Goal: Task Accomplishment & Management: Complete application form

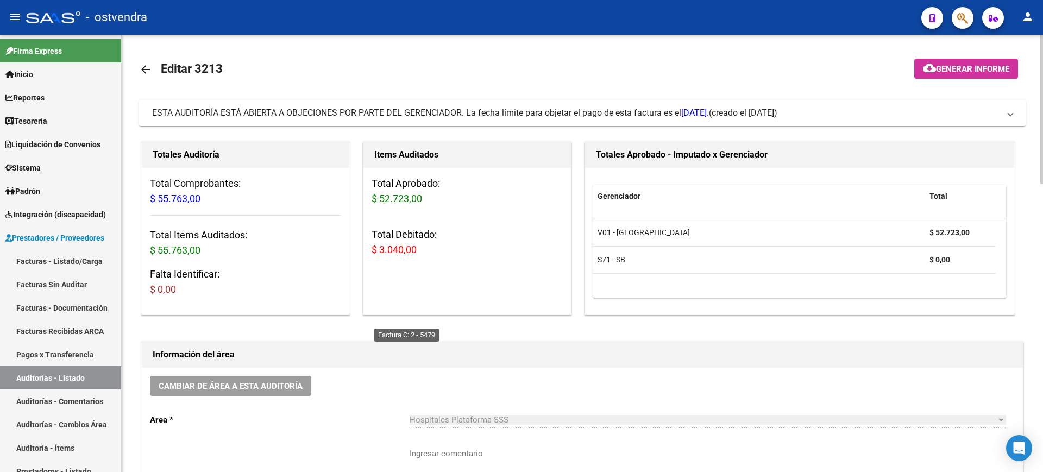
scroll to position [380, 0]
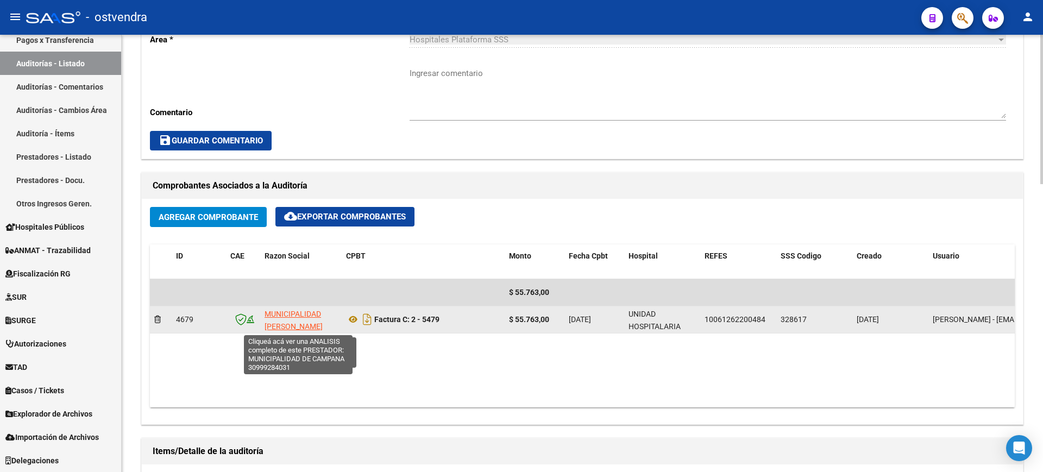
click at [313, 313] on span "MUNICIPALIDAD [PERSON_NAME][GEOGRAPHIC_DATA]" at bounding box center [300, 327] width 73 height 34
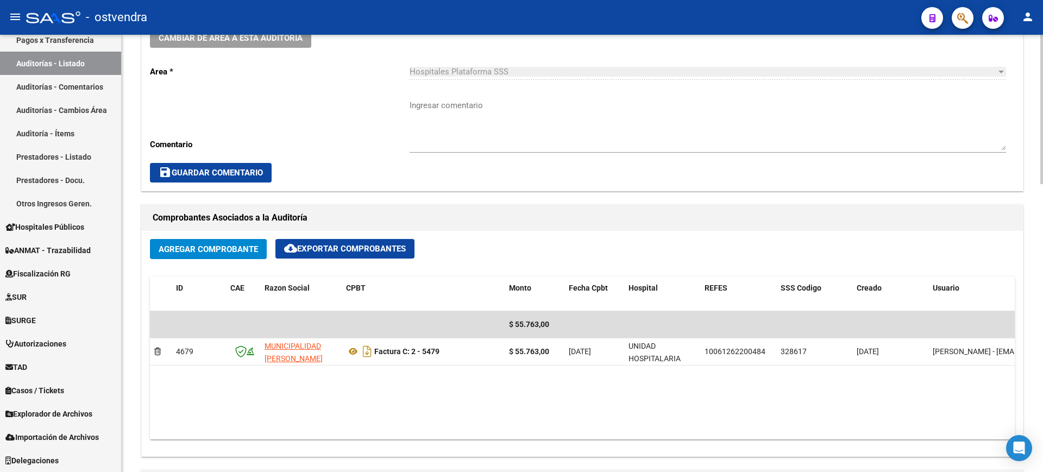
scroll to position [379, 0]
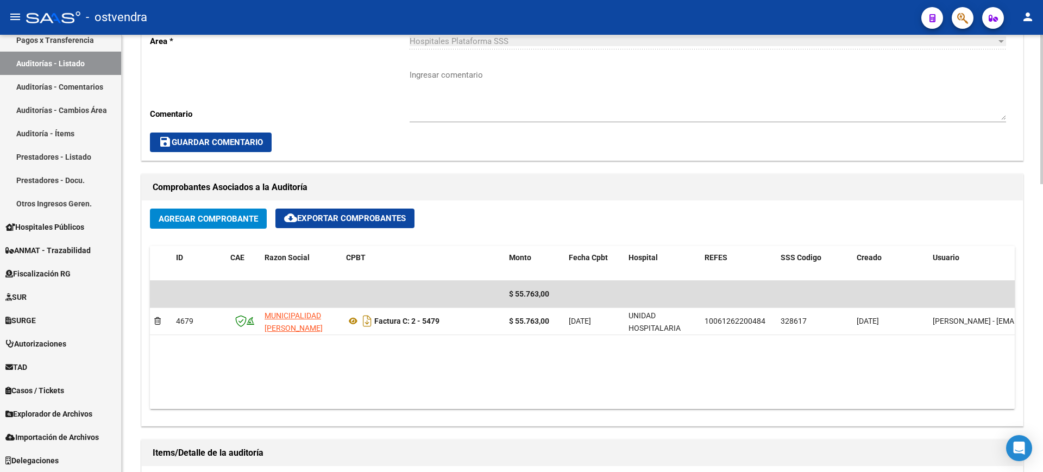
click at [1042, 269] on div at bounding box center [1041, 238] width 3 height 149
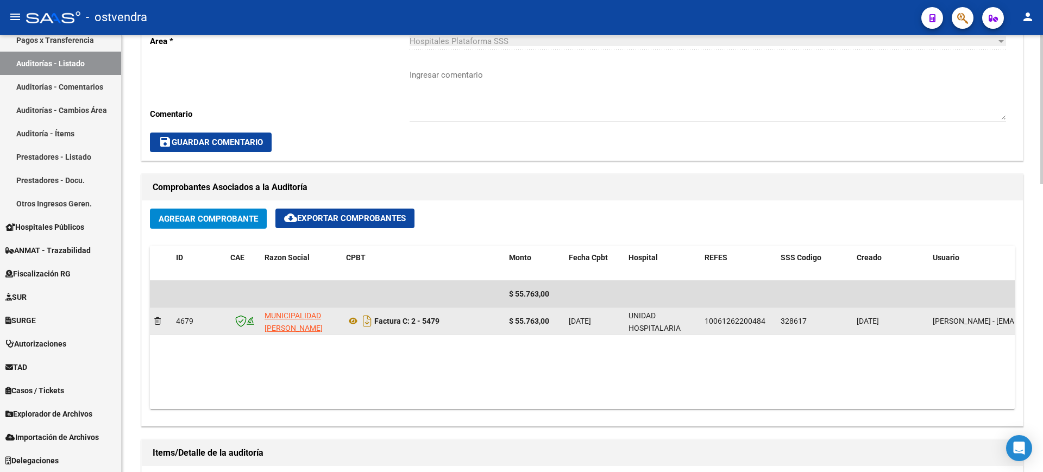
drag, startPoint x: 920, startPoint y: 274, endPoint x: 709, endPoint y: 308, distance: 214.6
click at [709, 308] on div "ID CAE Razon Social CPBT [GEOGRAPHIC_DATA] REFES SSS Codigo Creado Usuario $ 55…" at bounding box center [582, 327] width 865 height 163
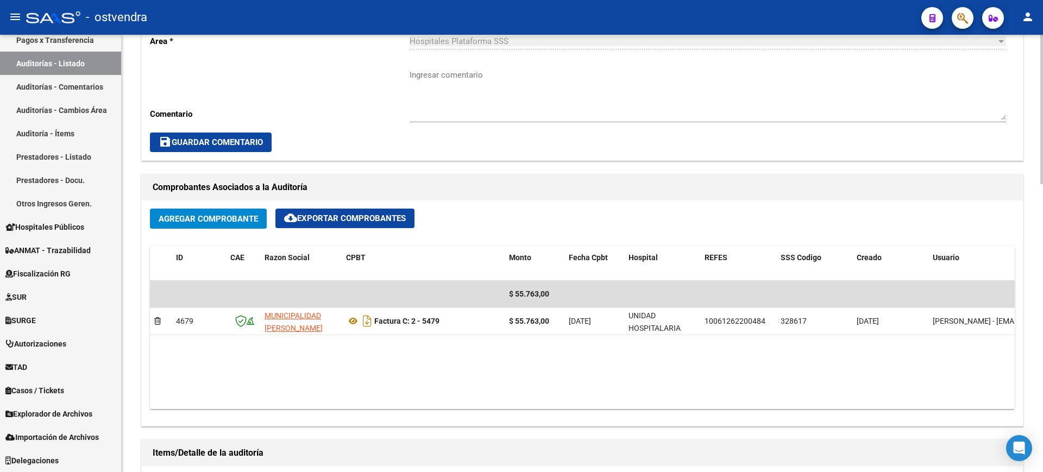
click at [519, 369] on datatable-body "$ 55.763,00 4679 MUNICIPALIDAD [PERSON_NAME] Factura C: 2 - 5479 $ 55.763,00 [D…" at bounding box center [582, 345] width 865 height 128
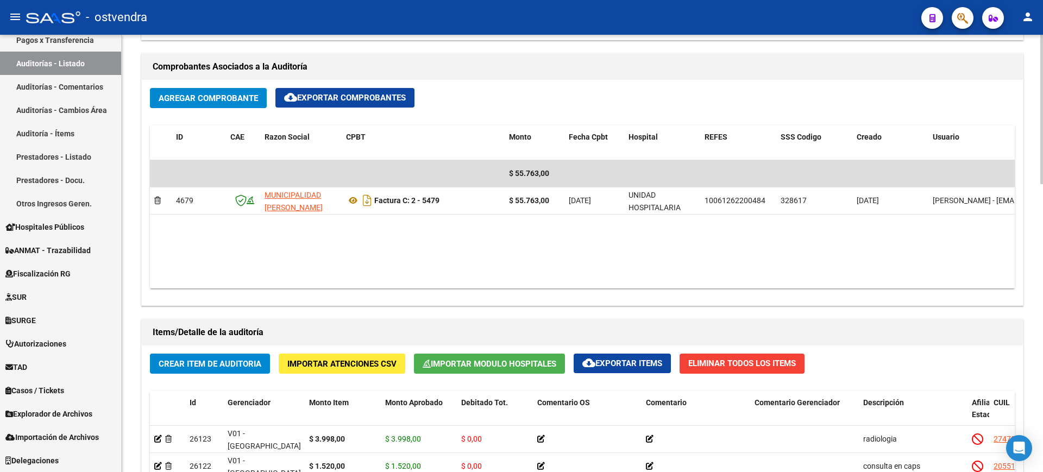
scroll to position [502, 0]
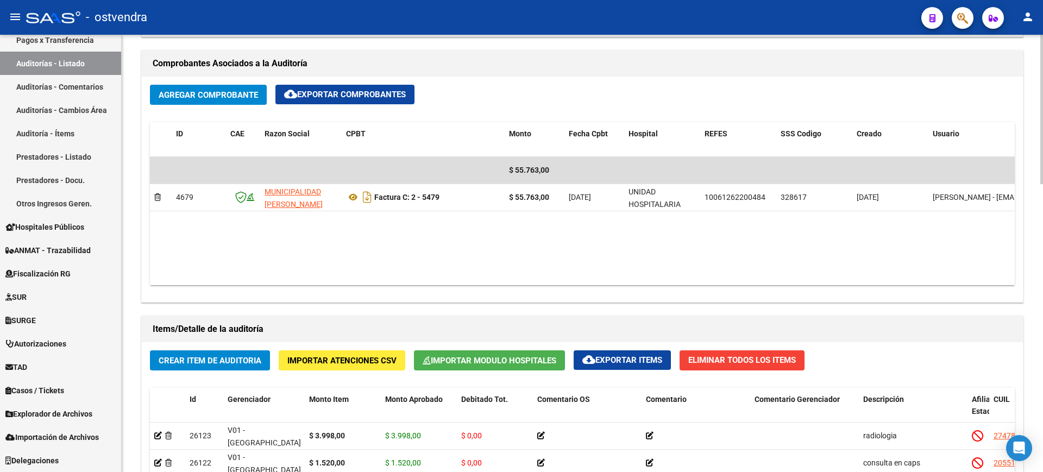
click at [1042, 288] on div at bounding box center [1041, 280] width 3 height 149
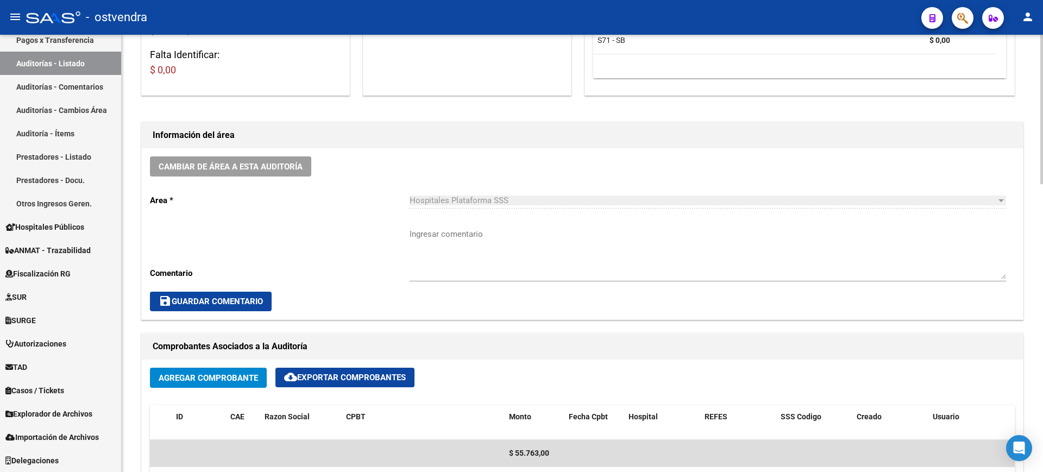
scroll to position [205, 0]
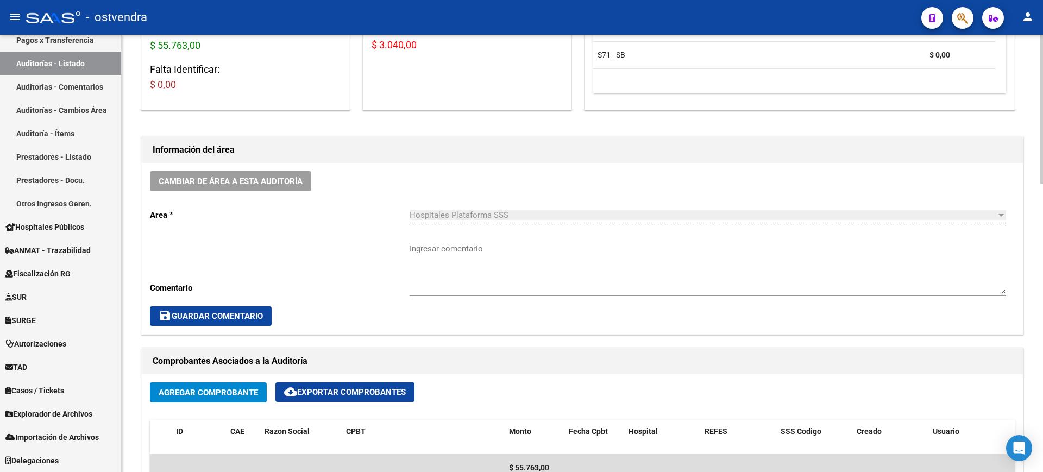
click at [1042, 134] on div at bounding box center [1041, 179] width 3 height 149
click at [239, 390] on span "Agregar Comprobante" at bounding box center [208, 393] width 99 height 10
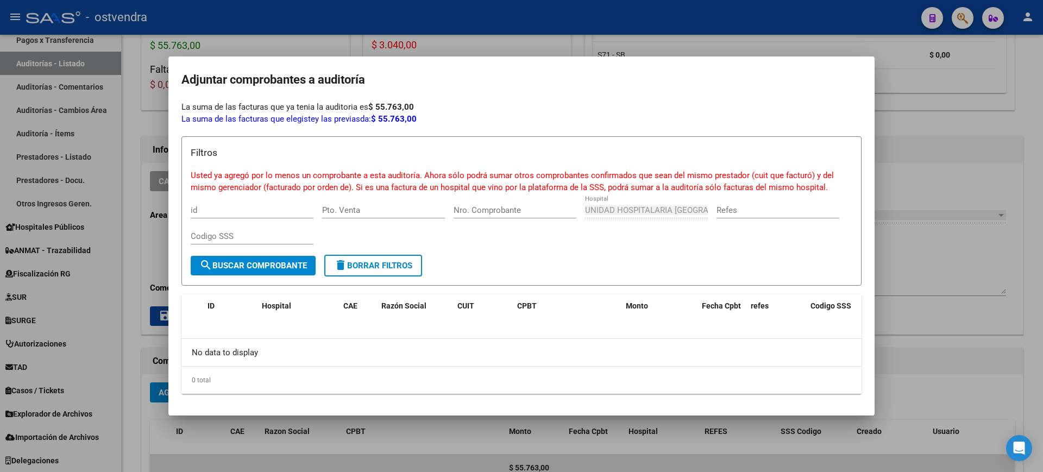
click at [242, 230] on div "Codigo SSS" at bounding box center [252, 236] width 123 height 16
click at [285, 264] on span "search Buscar Comprobante" at bounding box center [253, 266] width 108 height 10
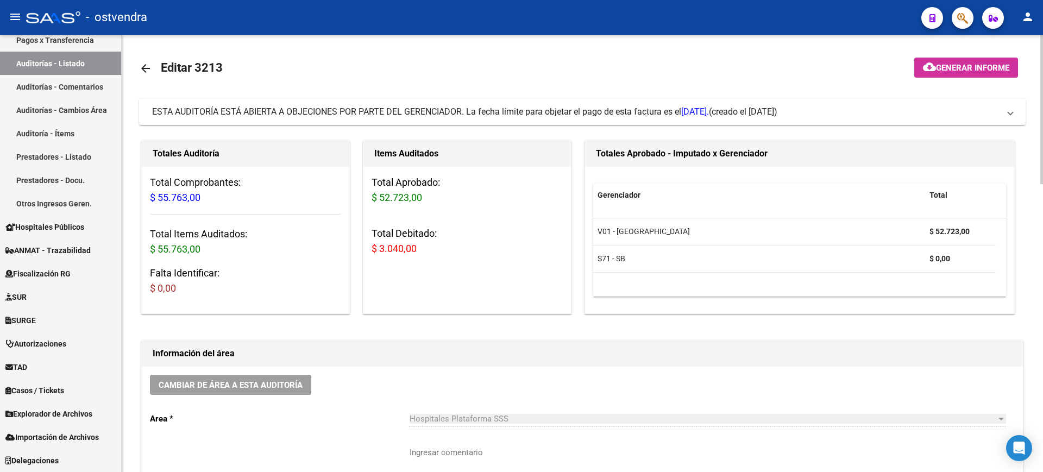
scroll to position [0, 0]
click at [1042, 165] on div at bounding box center [1041, 109] width 3 height 149
click at [777, 110] on span "(creado el [DATE])" at bounding box center [743, 113] width 68 height 12
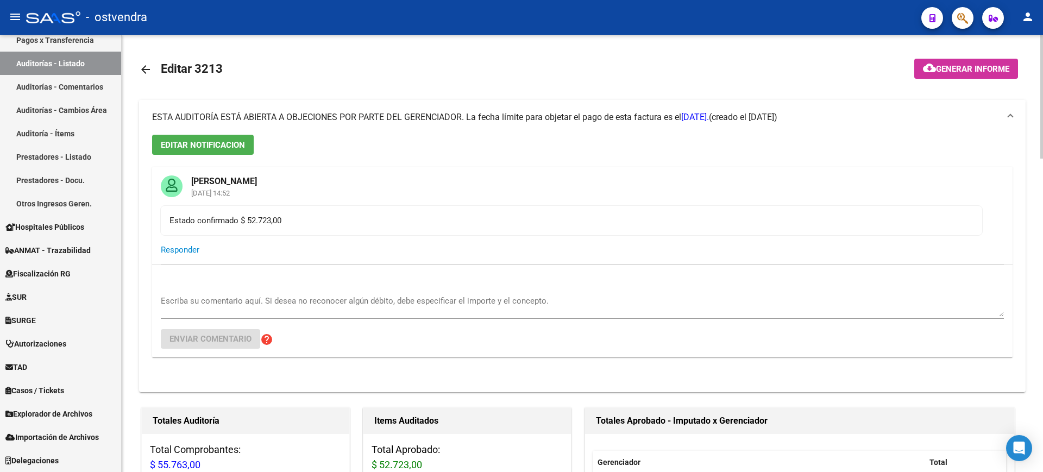
click at [785, 110] on mat-expansion-panel-header "ESTA AUDITORÍA ESTÁ ABIERTA A OBJECIONES POR PARTE DEL GERENCIADOR. La fecha lí…" at bounding box center [582, 117] width 886 height 35
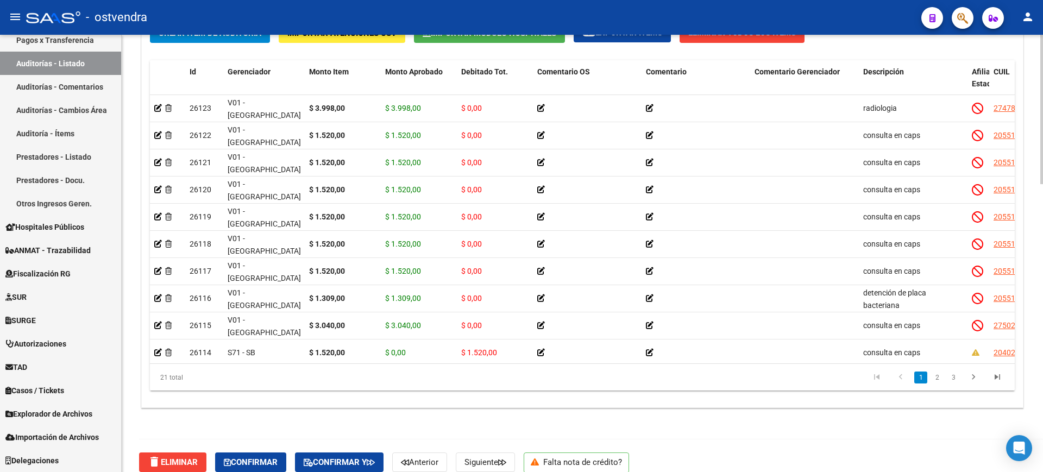
scroll to position [843, 0]
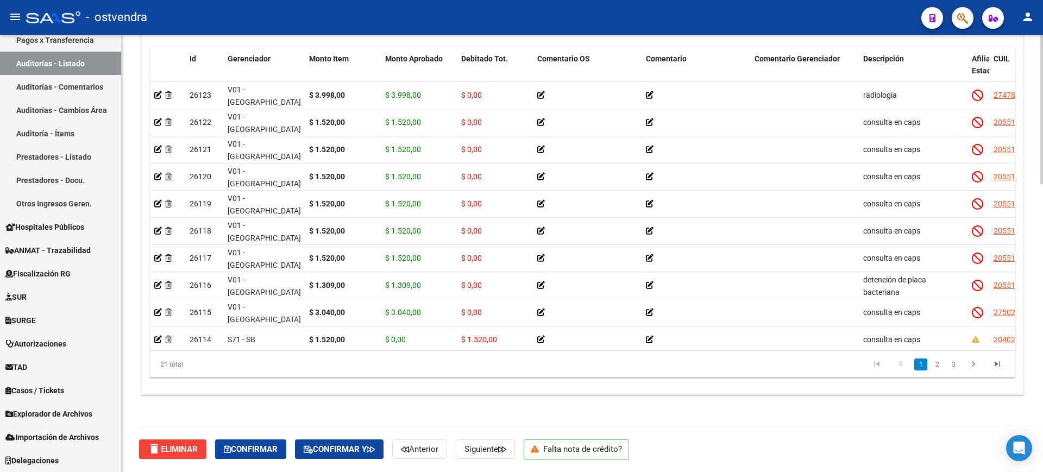
click at [1042, 443] on div at bounding box center [1041, 397] width 3 height 149
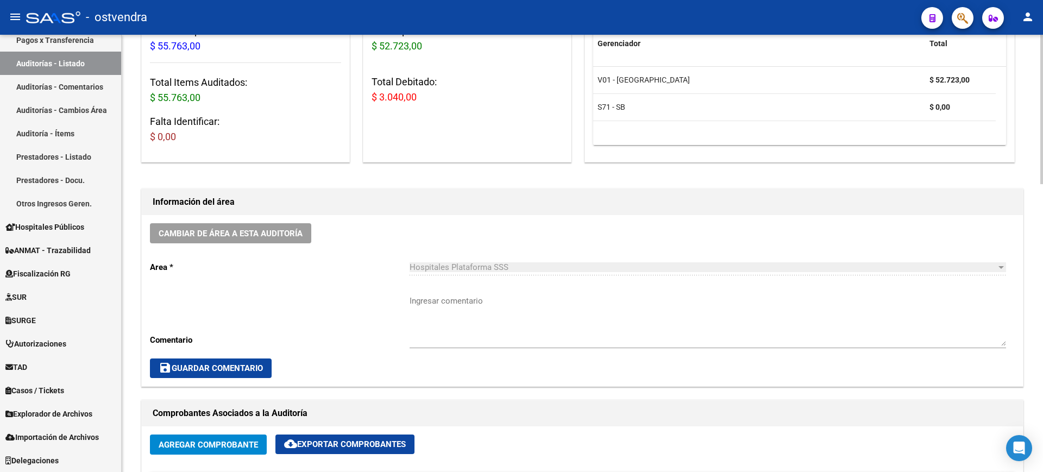
scroll to position [0, 0]
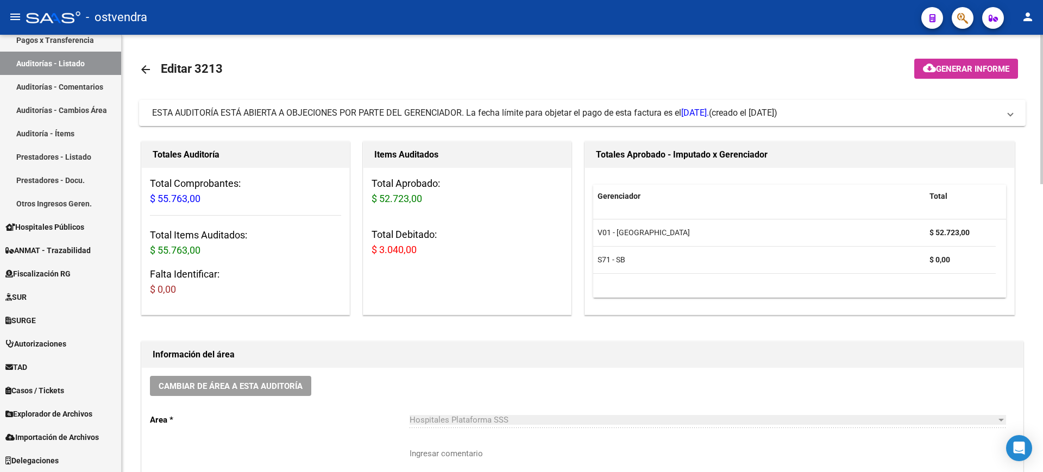
click at [1042, 0] on html "menu - ostvendra person Firma Express Inicio Calendario SSS Instructivos Contac…" at bounding box center [521, 236] width 1043 height 472
click at [709, 114] on span "[DATE]." at bounding box center [695, 113] width 28 height 10
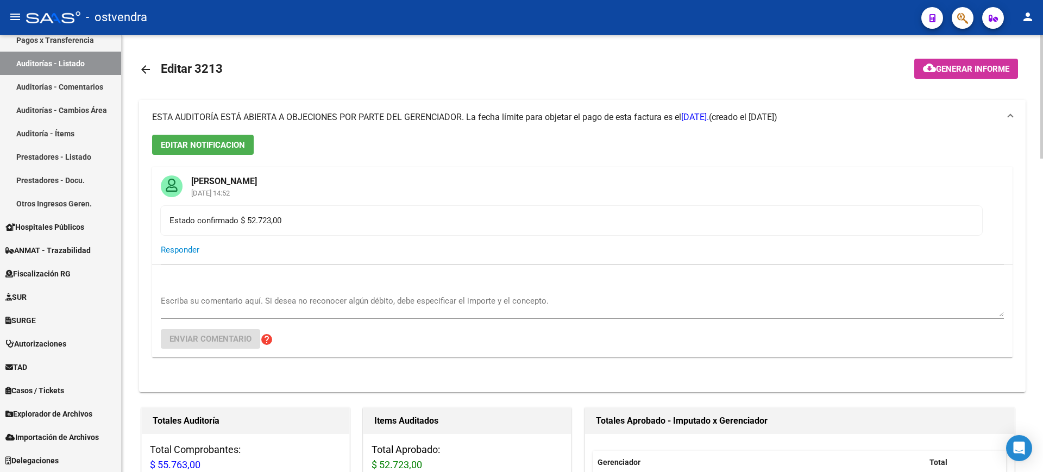
click at [709, 114] on span "[DATE]." at bounding box center [695, 117] width 28 height 10
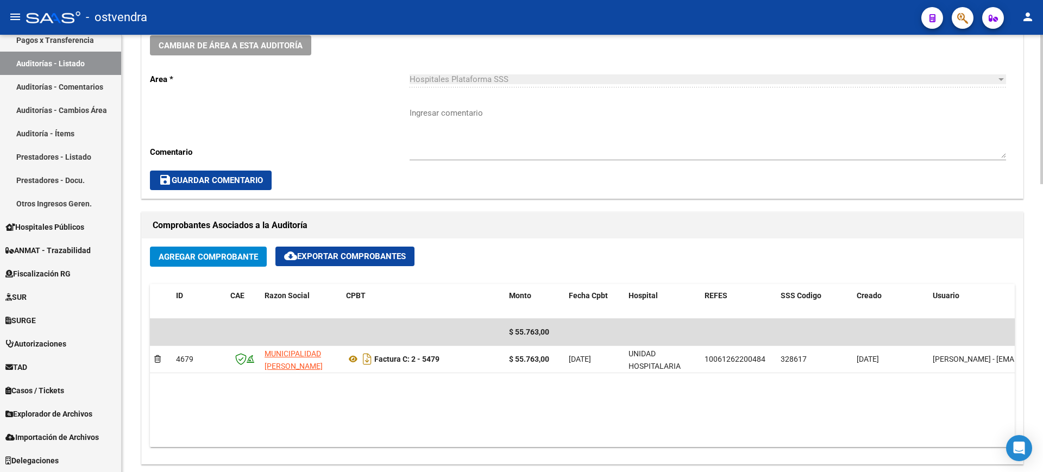
scroll to position [348, 0]
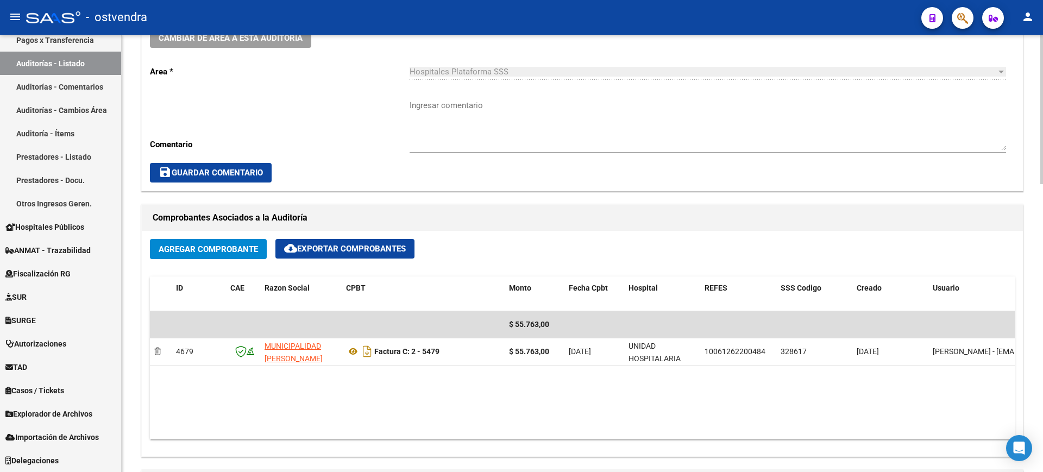
click at [1042, 200] on div at bounding box center [1041, 228] width 3 height 149
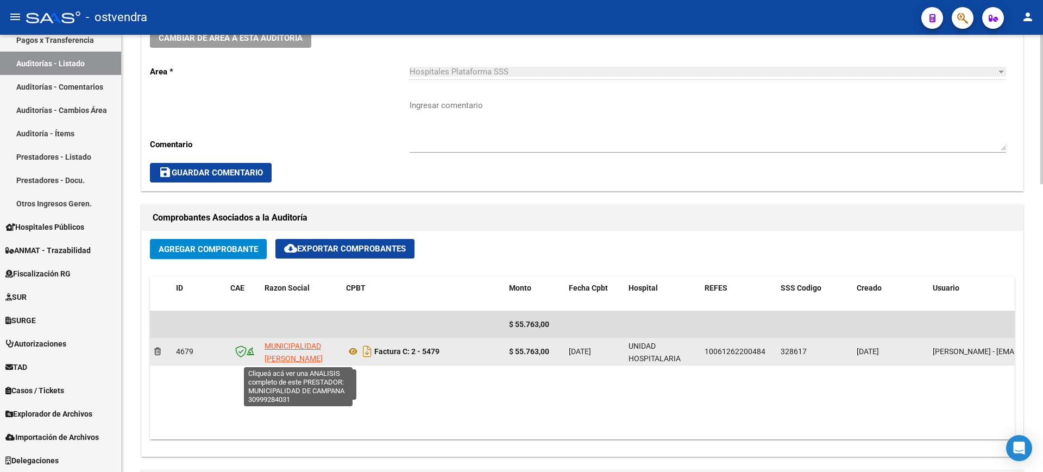
click at [282, 347] on span "MUNICIPALIDAD [PERSON_NAME][GEOGRAPHIC_DATA]" at bounding box center [300, 359] width 73 height 34
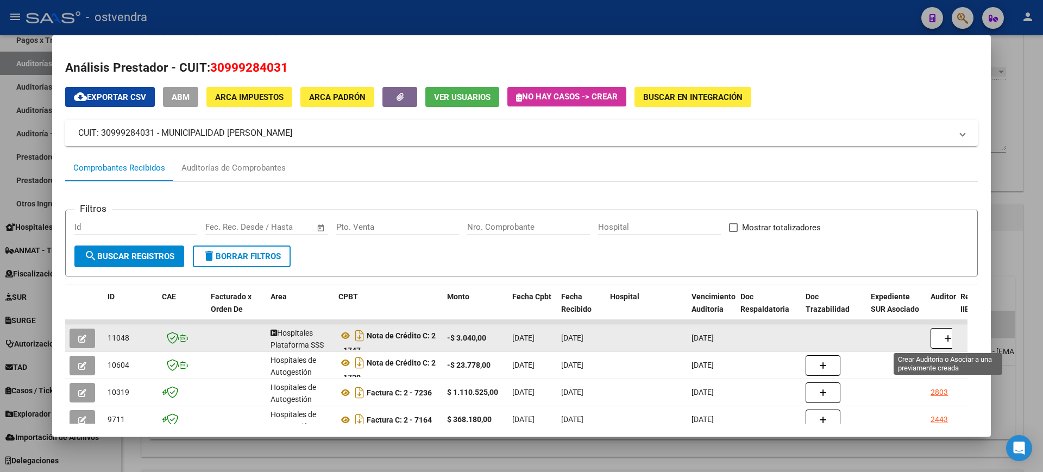
click at [940, 333] on button "button" at bounding box center [947, 338] width 35 height 21
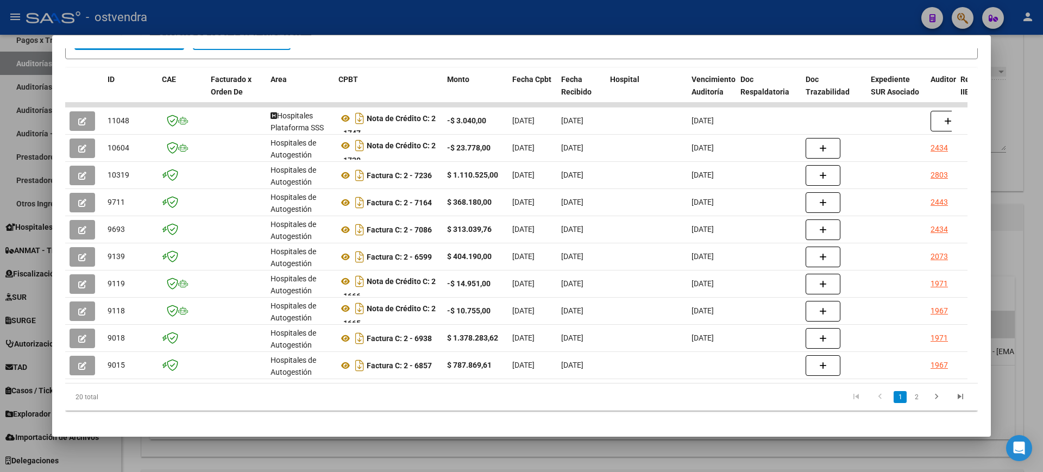
scroll to position [234, 0]
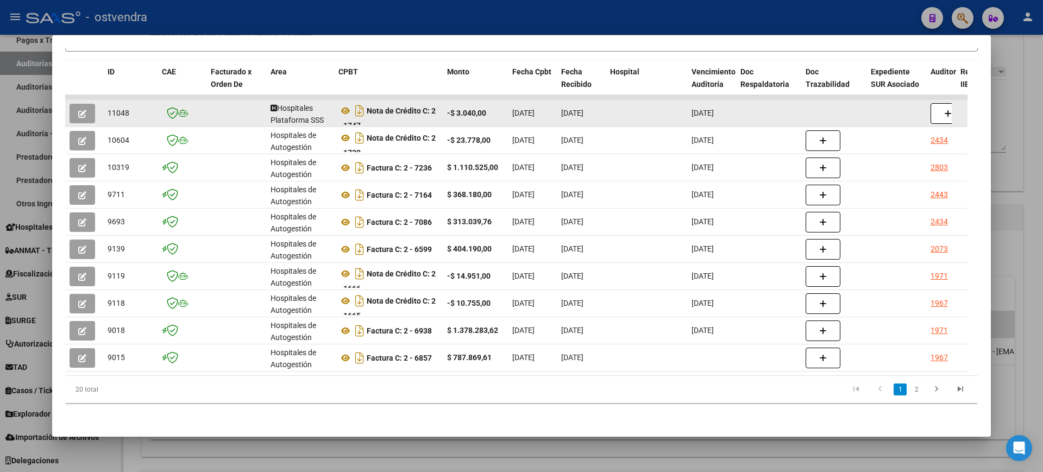
click at [85, 110] on icon "button" at bounding box center [82, 114] width 8 height 8
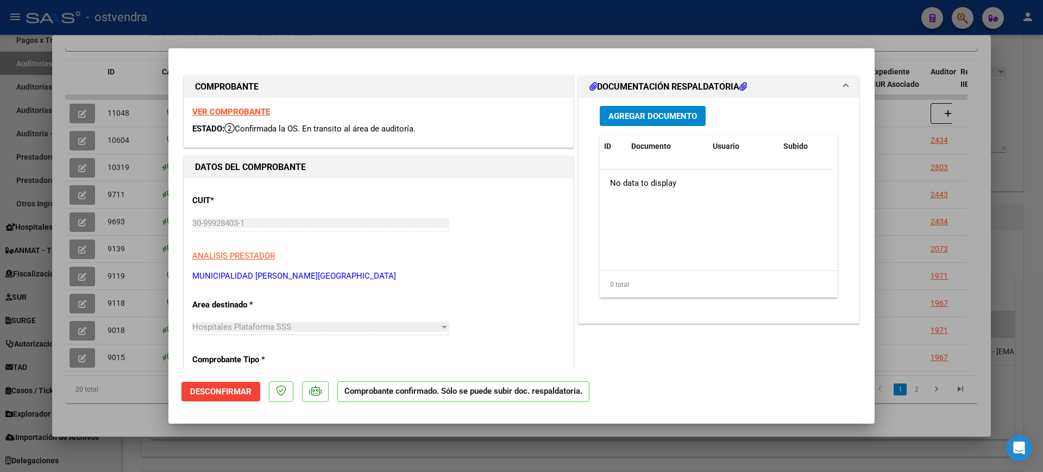
click at [228, 389] on span "Desconfirmar" at bounding box center [220, 392] width 61 height 10
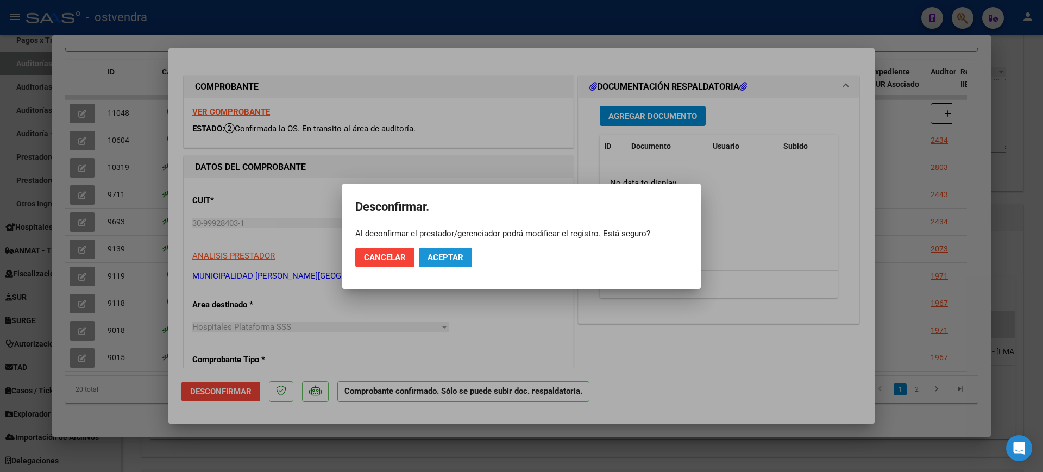
click at [459, 253] on span "Aceptar" at bounding box center [445, 258] width 36 height 10
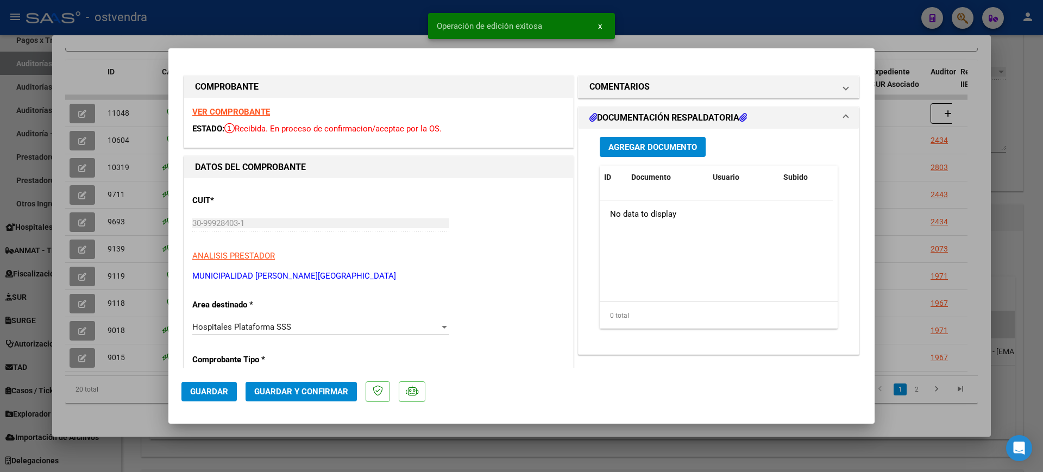
click at [262, 327] on span "Hospitales Plataforma SSS" at bounding box center [241, 327] width 99 height 10
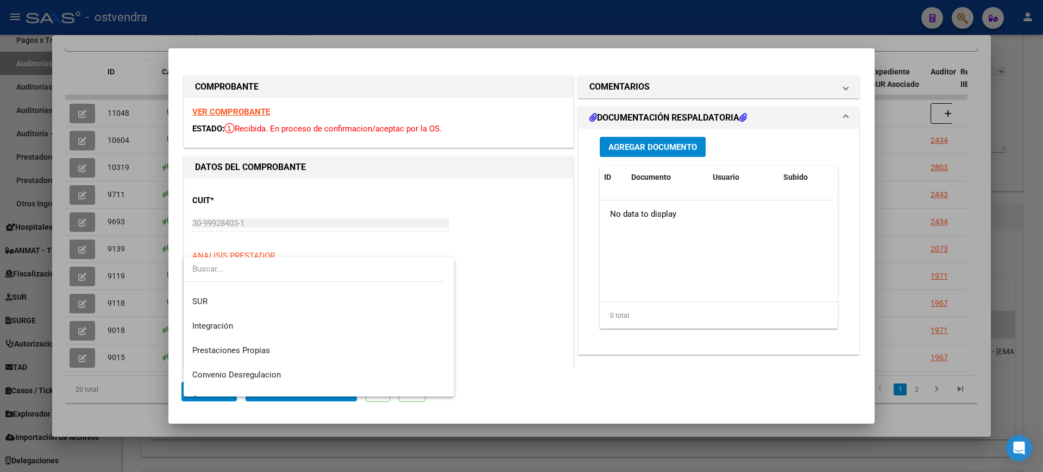
scroll to position [0, 0]
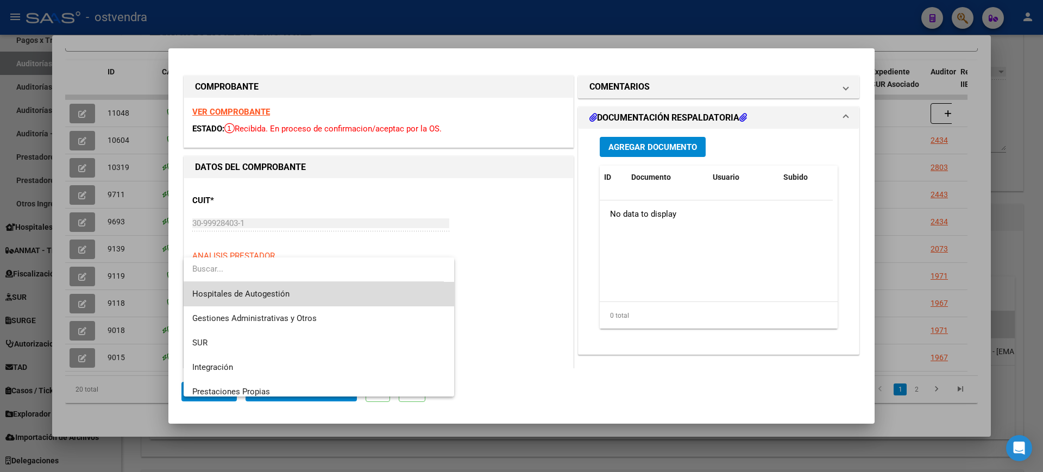
click at [320, 296] on span "Hospitales de Autogestión" at bounding box center [318, 294] width 253 height 24
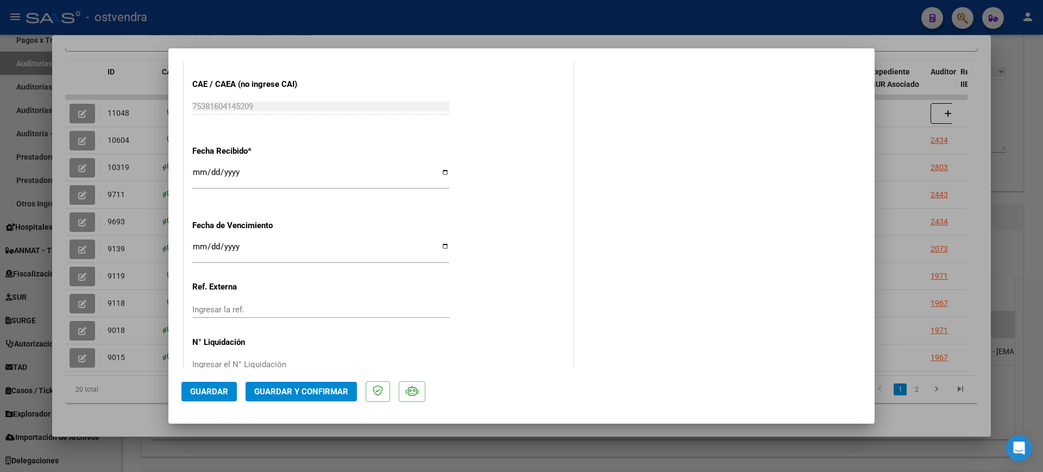
scroll to position [583, 0]
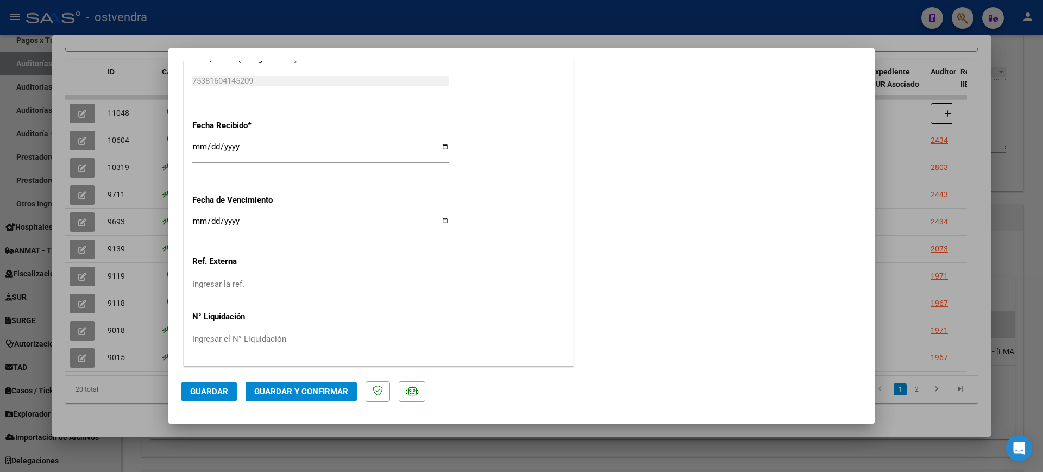
click at [218, 390] on span "Guardar" at bounding box center [209, 392] width 38 height 10
click at [296, 390] on span "Guardar y Confirmar" at bounding box center [301, 392] width 94 height 10
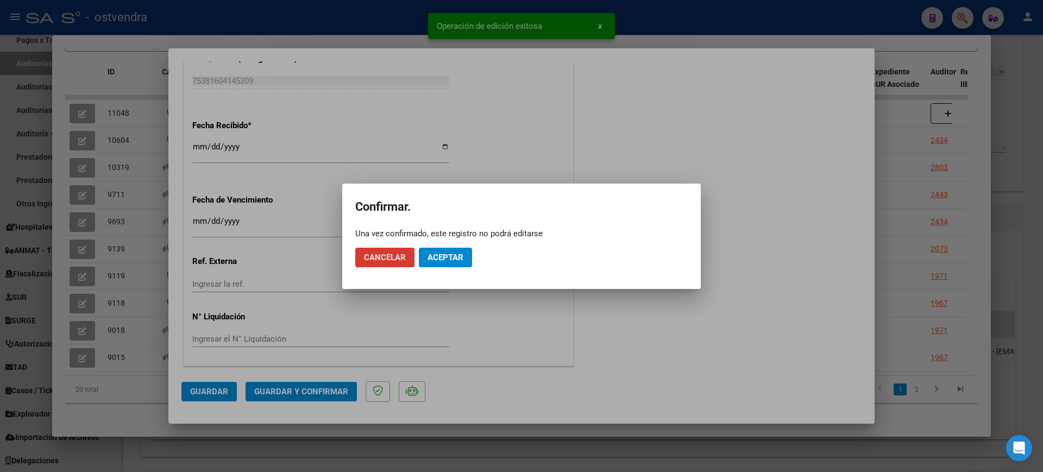
click at [453, 256] on span "Aceptar" at bounding box center [445, 258] width 36 height 10
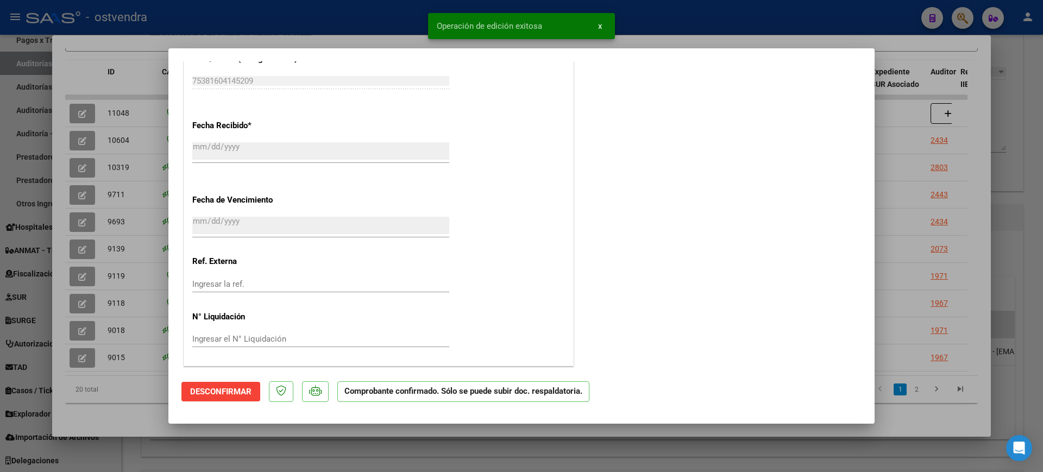
type input "$ 0,00"
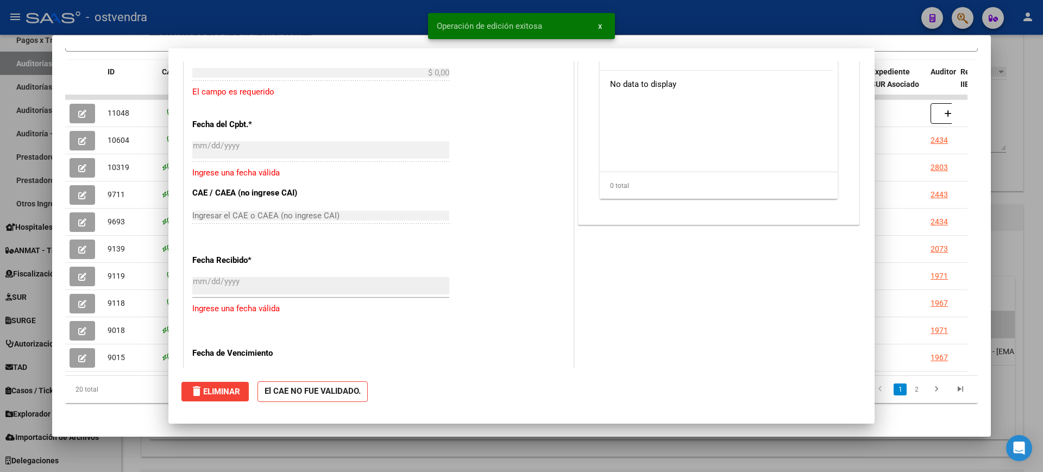
scroll to position [0, 0]
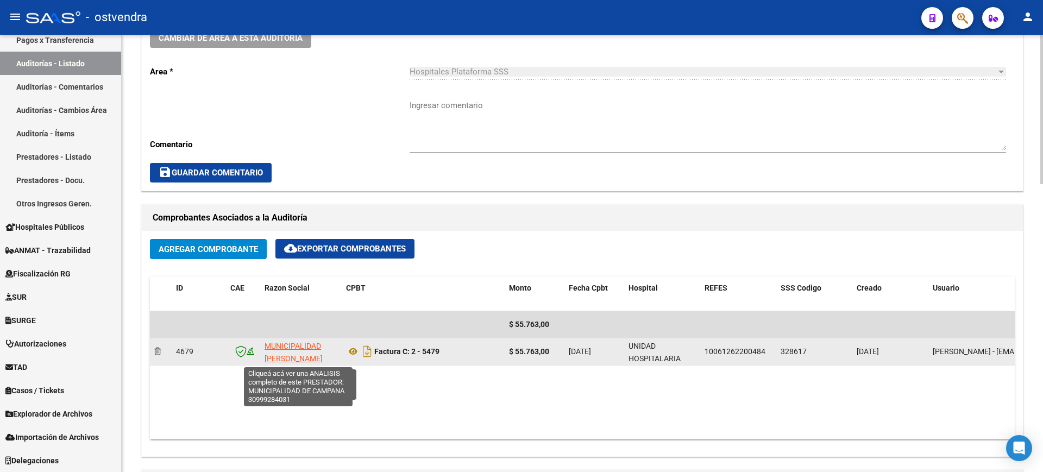
click at [311, 344] on span "MUNICIPALIDAD [PERSON_NAME][GEOGRAPHIC_DATA]" at bounding box center [300, 359] width 73 height 34
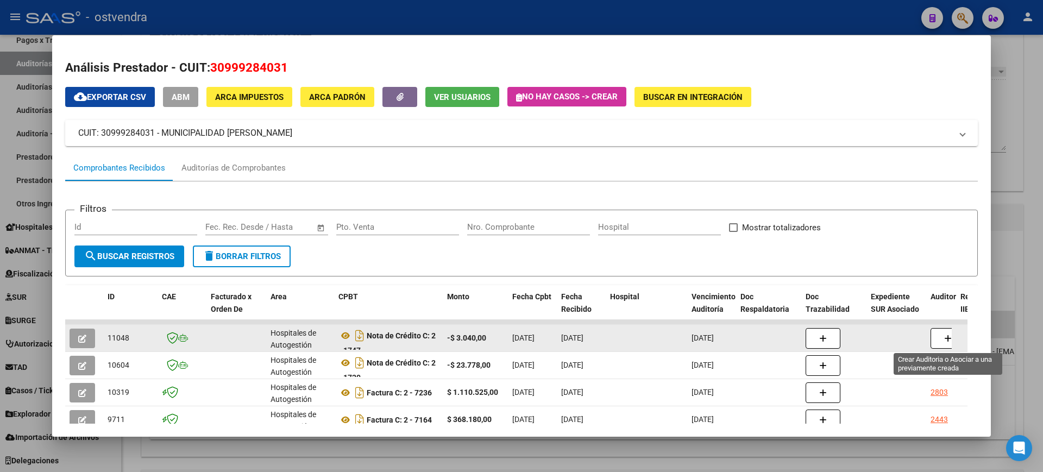
click at [944, 336] on icon "button" at bounding box center [948, 339] width 8 height 8
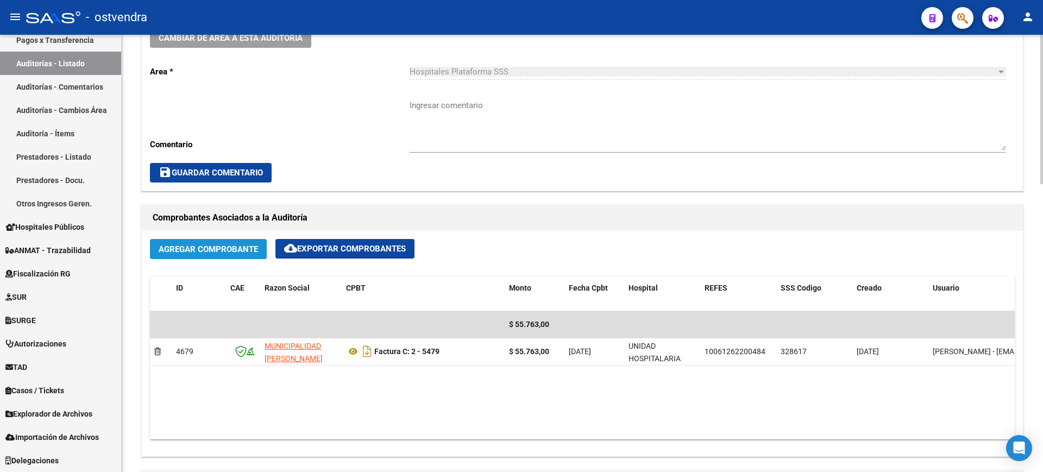
click at [225, 242] on button "Agregar Comprobante" at bounding box center [208, 249] width 117 height 20
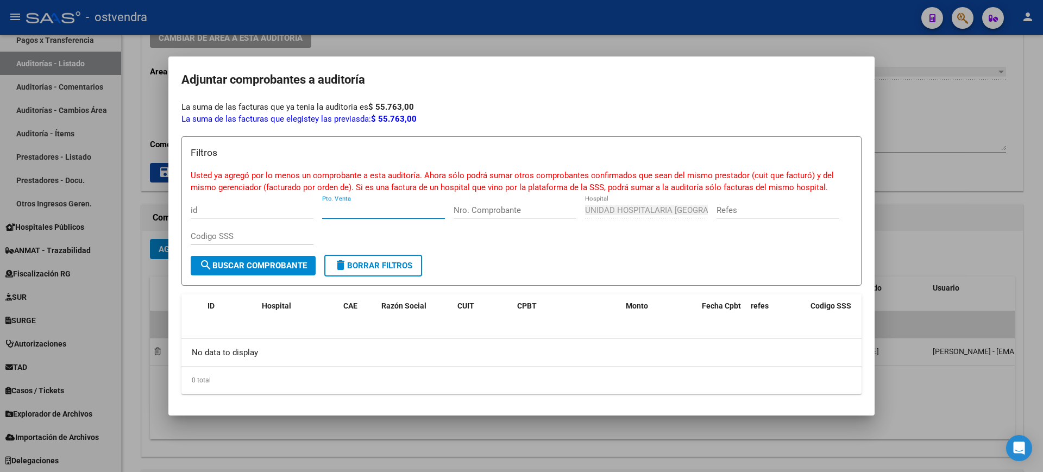
click at [375, 212] on input "Pto. Venta" at bounding box center [383, 210] width 123 height 10
type input "2"
type input "1747"
click at [288, 264] on span "search Buscar Comprobante" at bounding box center [253, 266] width 108 height 10
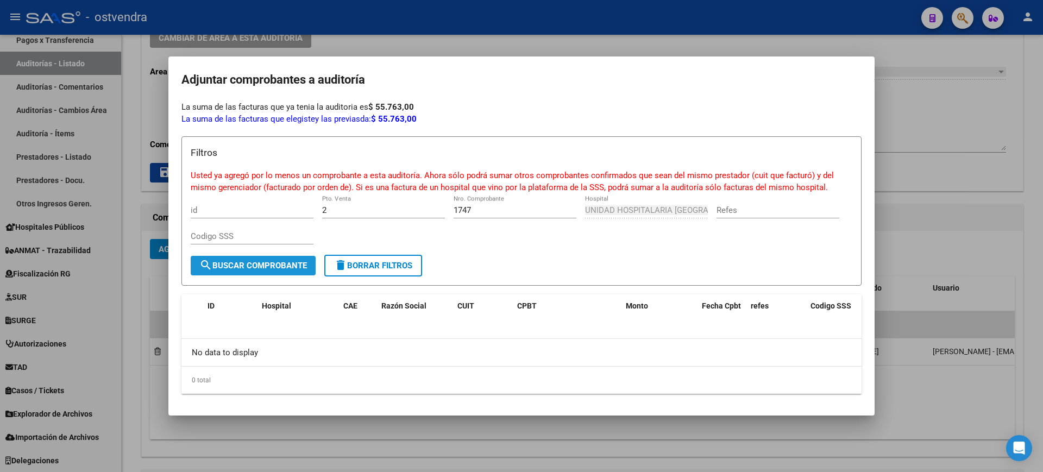
click at [288, 264] on span "search Buscar Comprobante" at bounding box center [253, 266] width 108 height 10
click at [624, 203] on div "[GEOGRAPHIC_DATA][PERSON_NAME]" at bounding box center [646, 210] width 123 height 16
click at [534, 161] on div "Filtros Usted ya agregó por lo menos un comprobante a esta auditoría. Ahora sól…" at bounding box center [521, 200] width 661 height 109
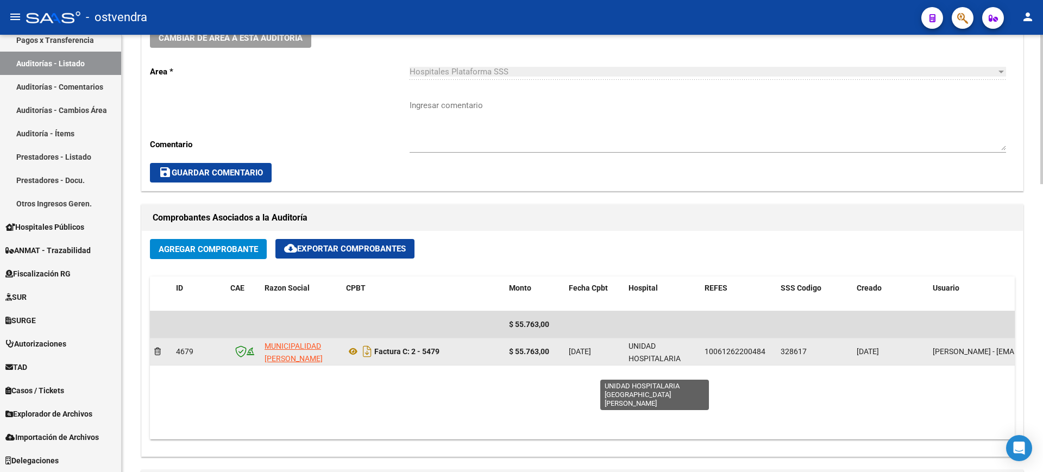
click at [669, 355] on span "UNIDAD HOSPITALARIA [GEOGRAPHIC_DATA][PERSON_NAME]" at bounding box center [664, 365] width 73 height 46
drag, startPoint x: 631, startPoint y: 341, endPoint x: 679, endPoint y: 359, distance: 51.2
click at [679, 359] on div "UNIDAD HOSPITALARIA [GEOGRAPHIC_DATA][PERSON_NAME]" at bounding box center [661, 350] width 67 height 23
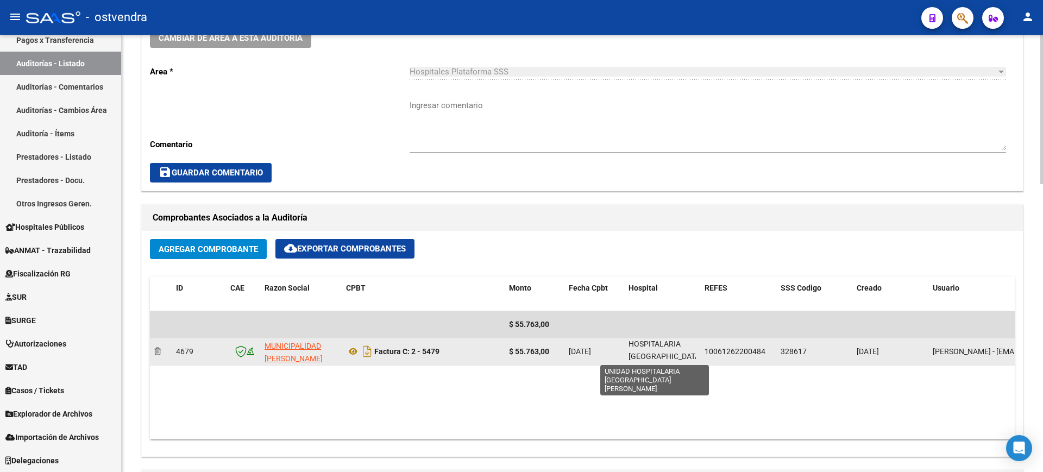
click at [646, 356] on span "UNIDAD HOSPITALARIA [GEOGRAPHIC_DATA][PERSON_NAME]" at bounding box center [664, 350] width 73 height 46
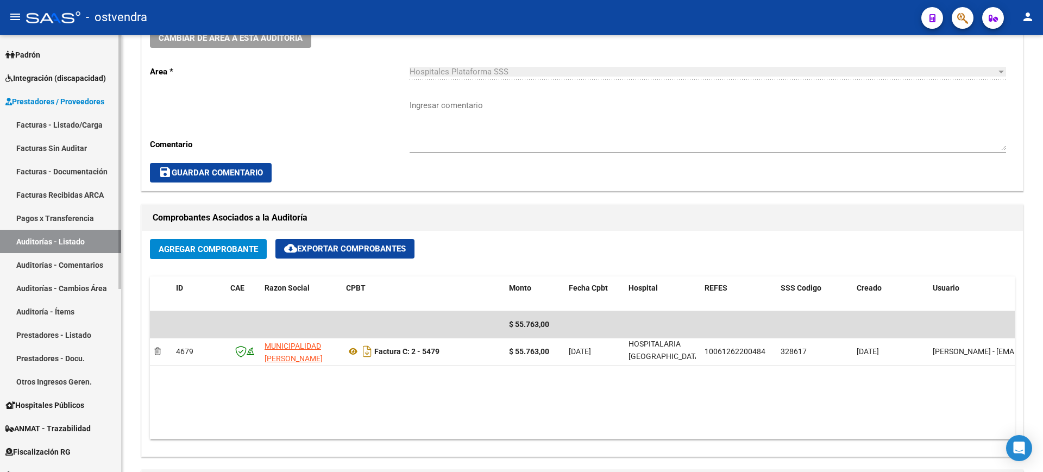
scroll to position [130, 0]
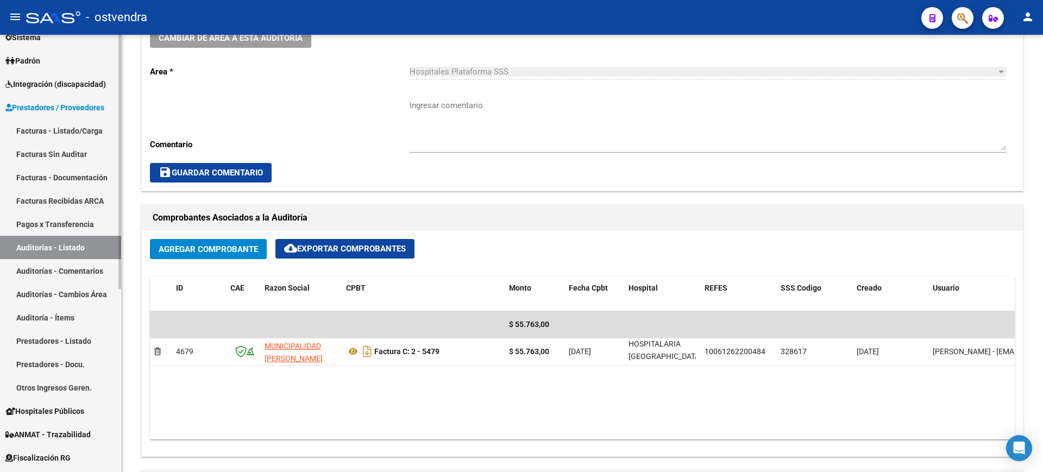
click at [121, 118] on mat-sidenav "Firma Express Inicio Calendario SSS Instructivos Contacto OS Reportes Tablero d…" at bounding box center [61, 253] width 122 height 437
click at [86, 140] on link "Facturas - Listado/Carga" at bounding box center [60, 130] width 121 height 23
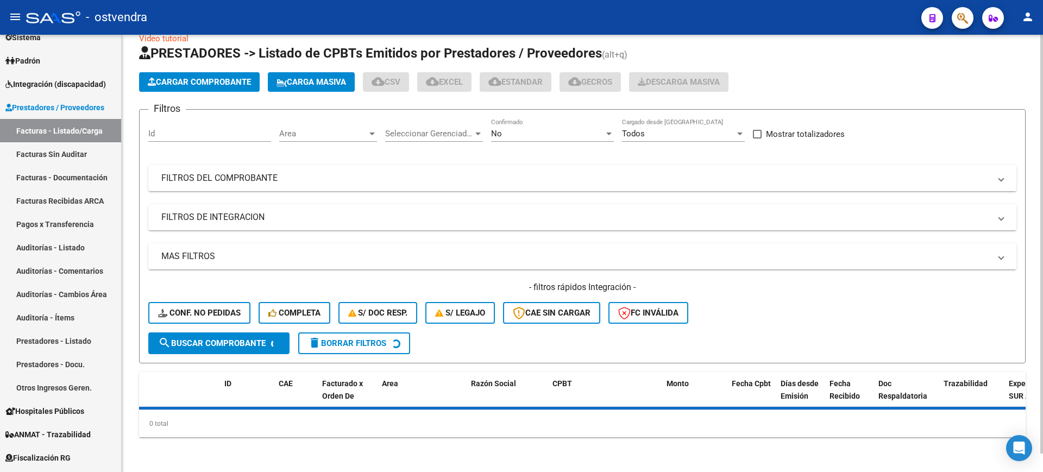
scroll to position [307, 0]
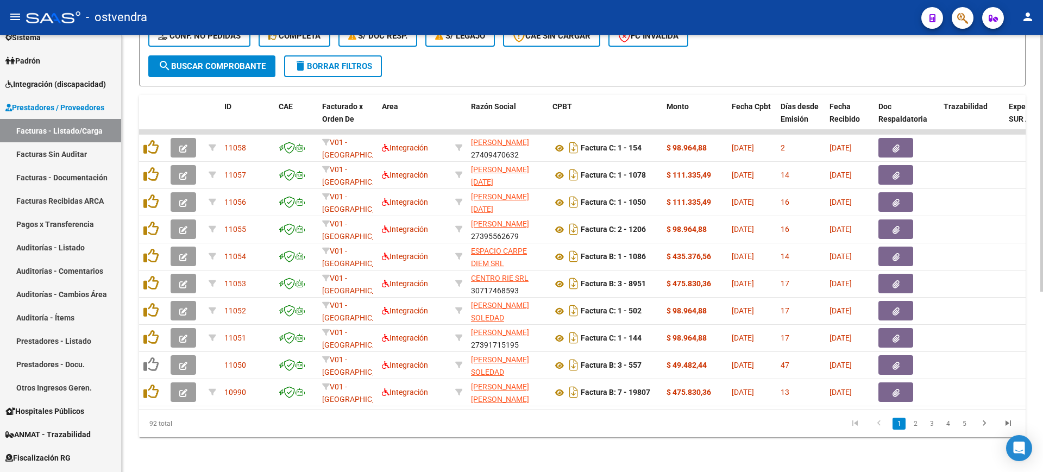
click at [1042, 90] on div at bounding box center [1041, 253] width 3 height 437
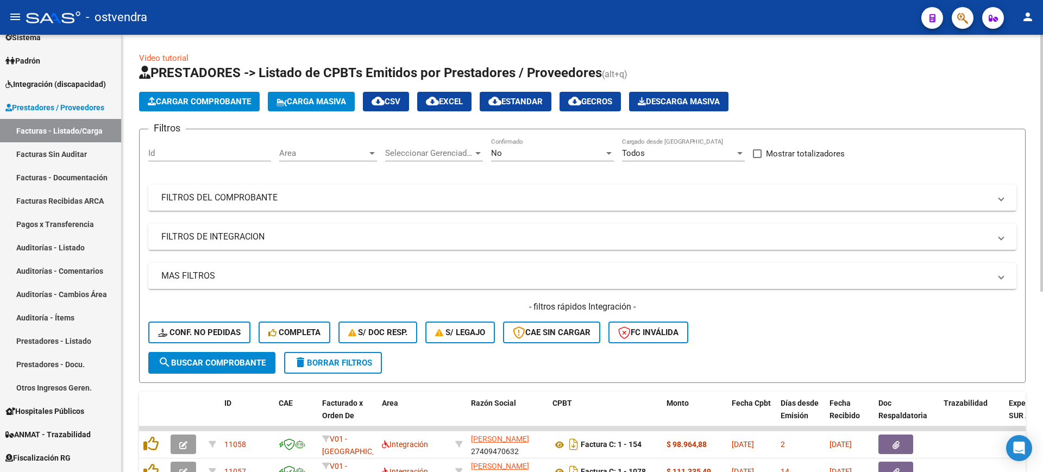
click at [541, 151] on div "No" at bounding box center [547, 153] width 113 height 10
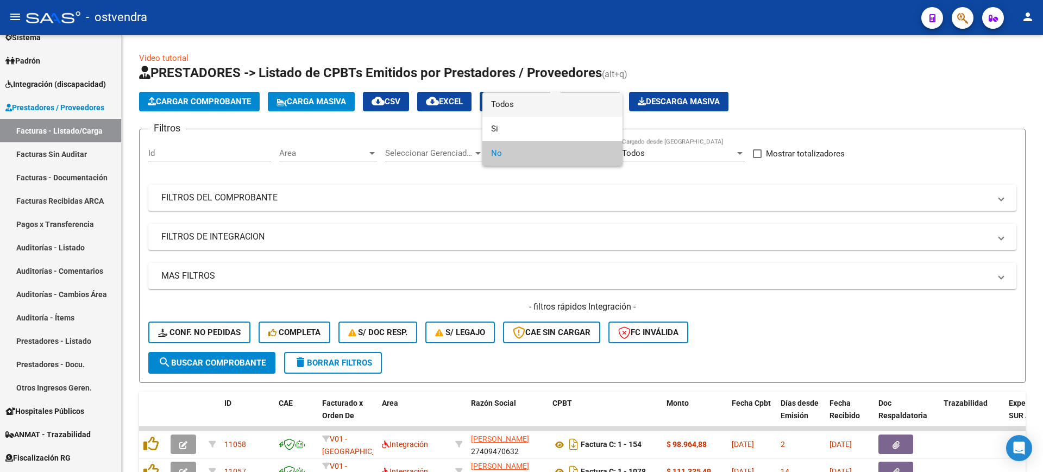
click at [550, 98] on span "Todos" at bounding box center [552, 104] width 123 height 24
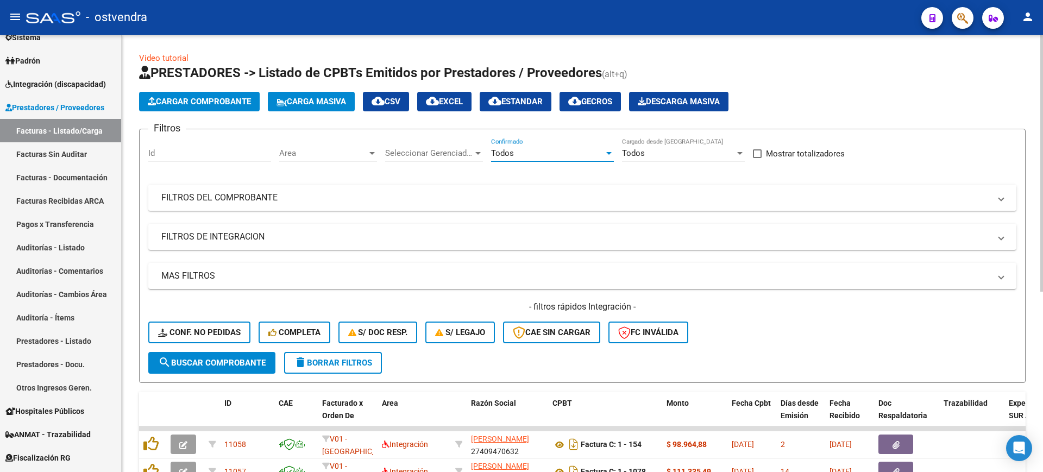
click at [372, 187] on mat-expansion-panel-header "FILTROS DEL COMPROBANTE" at bounding box center [582, 198] width 868 height 26
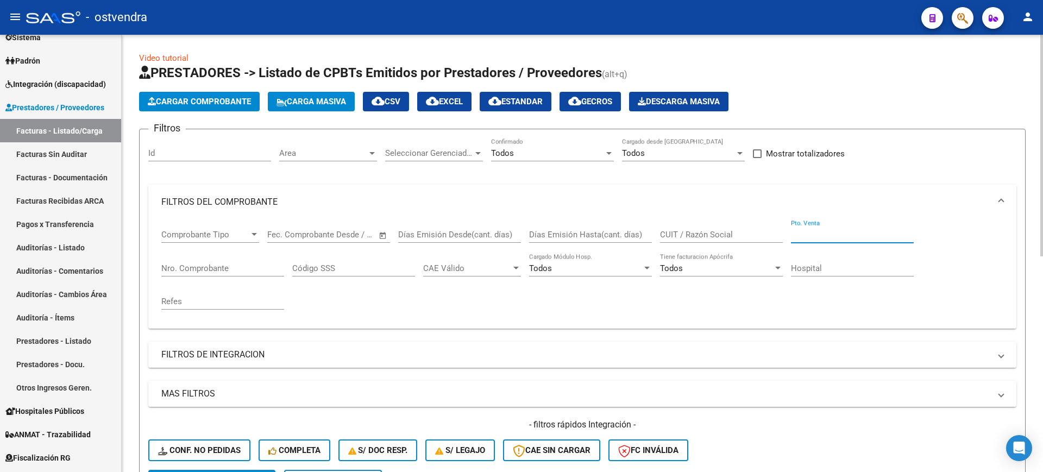
click at [827, 232] on input "Pto. Venta" at bounding box center [852, 235] width 123 height 10
type input "2"
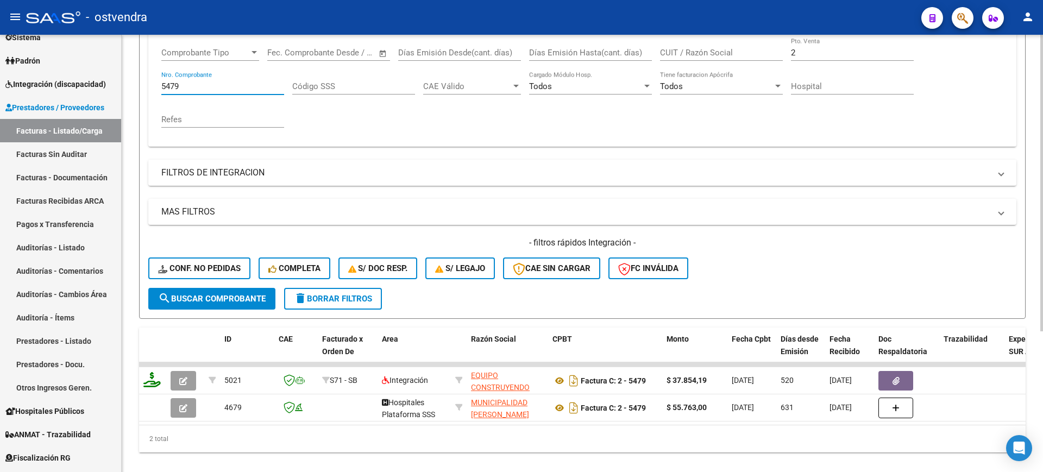
scroll to position [207, 0]
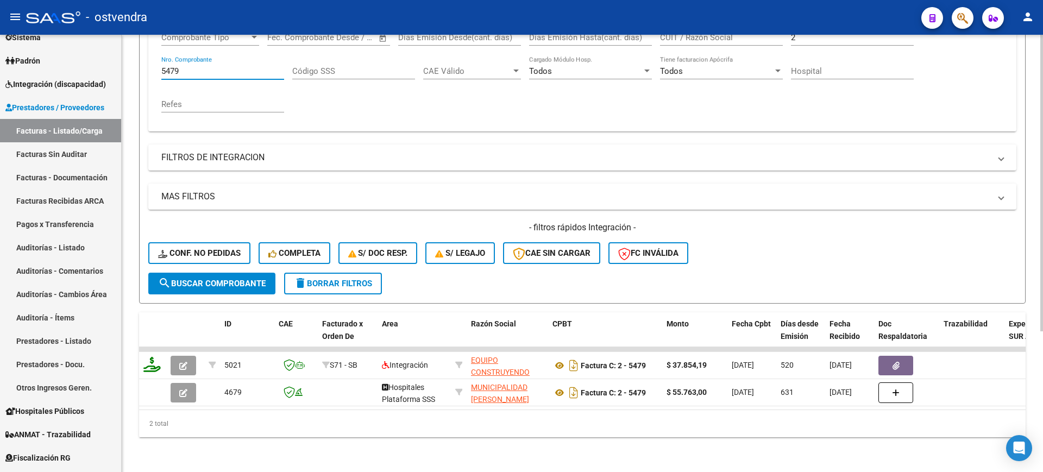
click at [1042, 313] on div at bounding box center [1041, 323] width 3 height 297
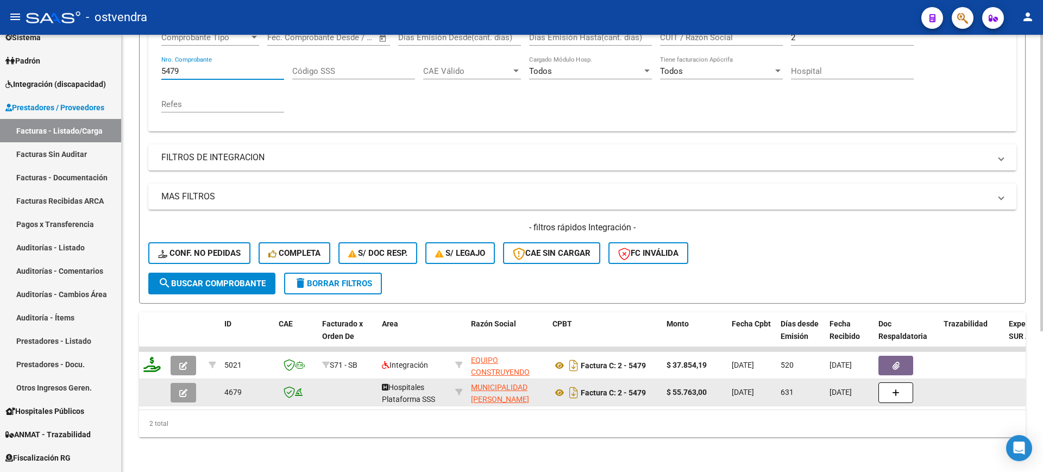
type input "5479"
click at [186, 389] on icon "button" at bounding box center [183, 393] width 8 height 8
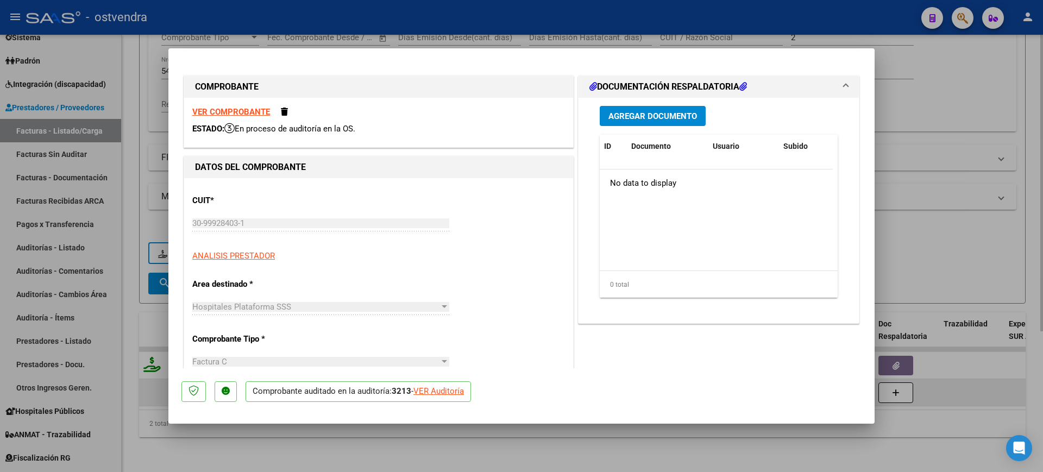
type input "[DATE]"
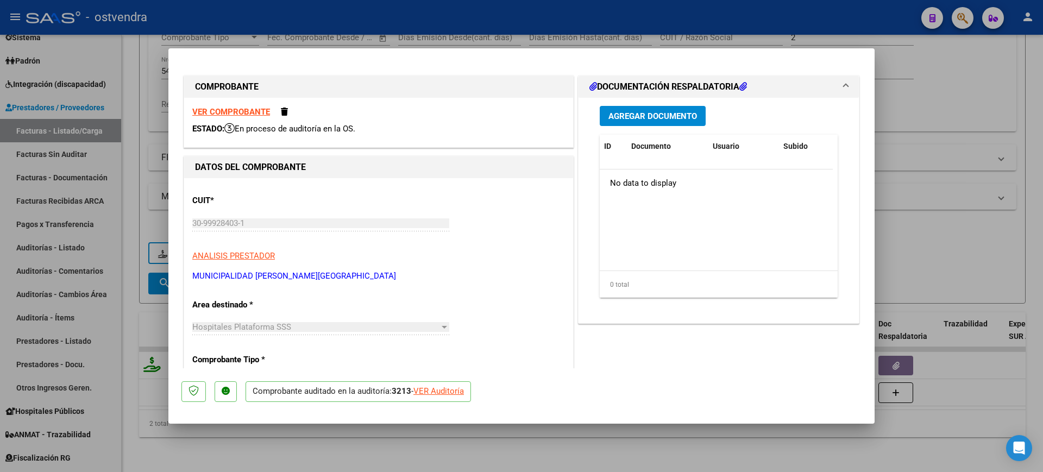
click at [442, 326] on div at bounding box center [444, 327] width 5 height 3
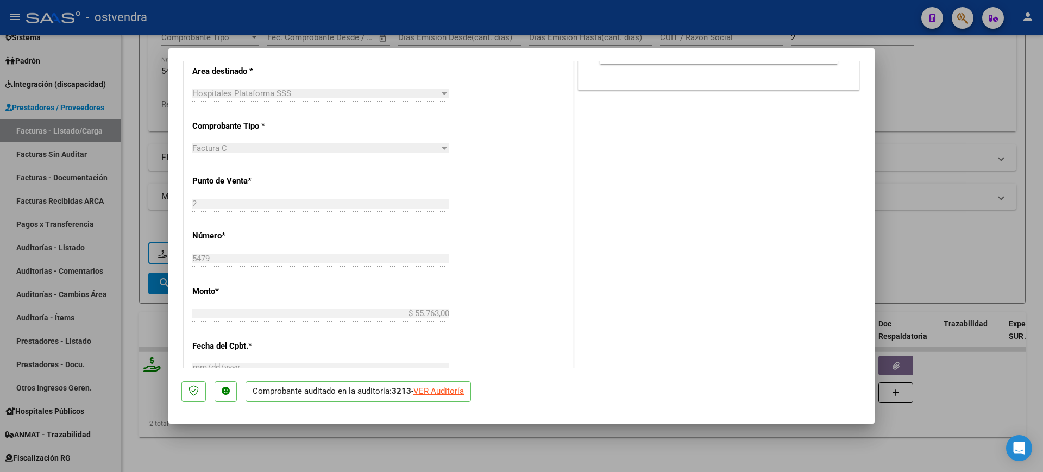
scroll to position [0, 0]
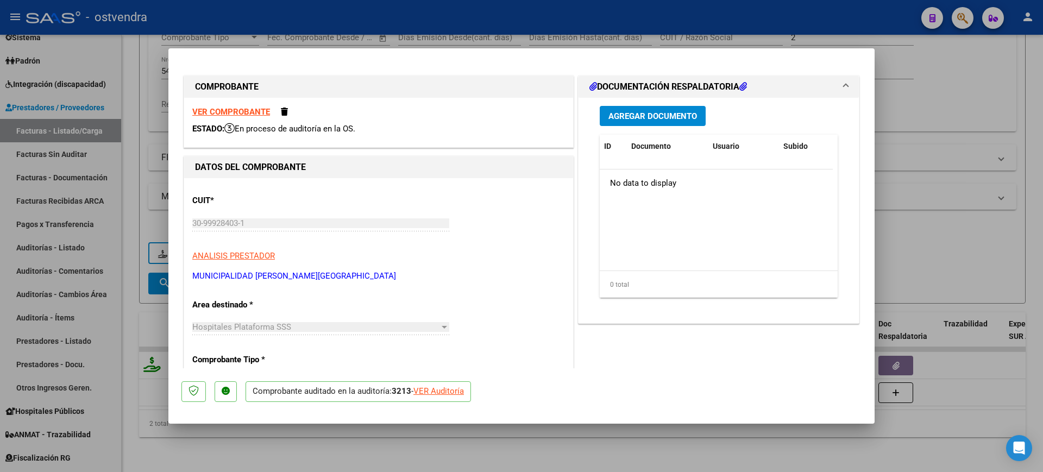
click at [275, 329] on span "Hospitales Plataforma SSS" at bounding box center [241, 327] width 99 height 10
click at [235, 129] on icon at bounding box center [229, 128] width 10 height 11
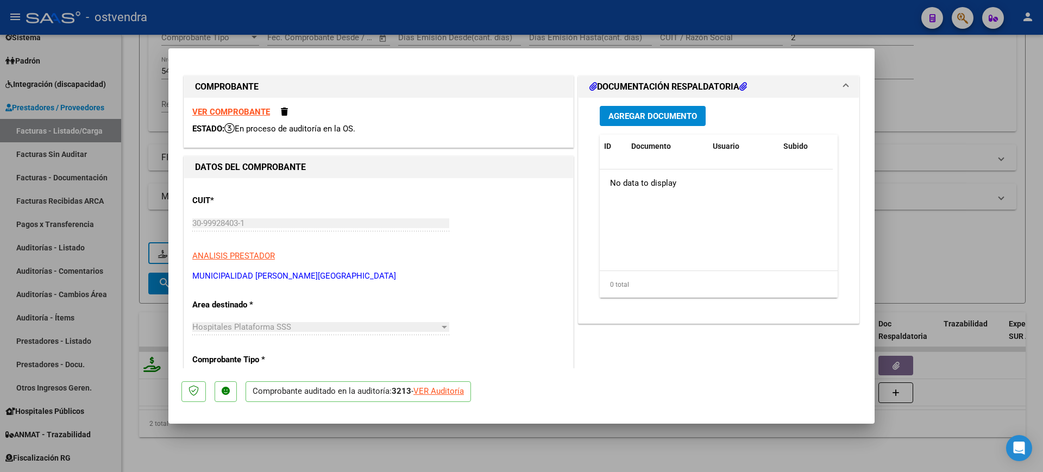
click at [235, 129] on icon at bounding box center [229, 128] width 10 height 11
click at [260, 112] on strong "VER COMPROBANTE" at bounding box center [231, 112] width 78 height 10
click at [451, 388] on div "VER Auditoría" at bounding box center [438, 391] width 51 height 12
type input "$ 0,00"
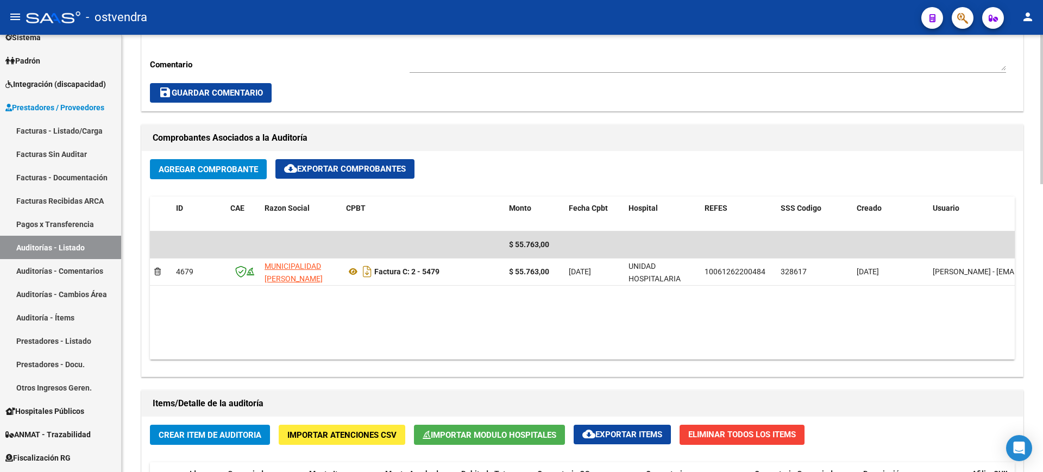
scroll to position [430, 0]
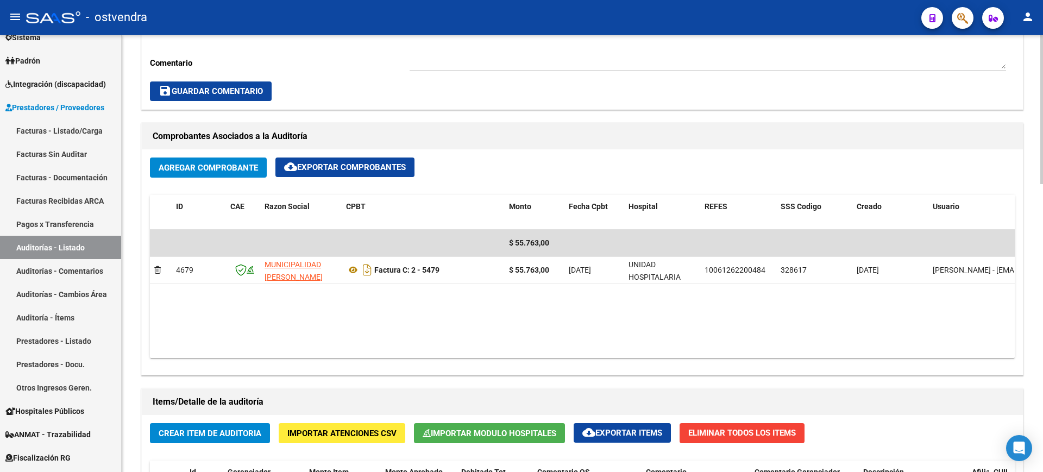
click at [1017, 279] on div "arrow_back Editar 3213 cloud_download Generar informe ESTA AUDITORÍA ESTÁ ABIER…" at bounding box center [584, 245] width 924 height 1280
click at [201, 173] on button "Agregar Comprobante" at bounding box center [208, 167] width 117 height 20
click at [1038, 111] on div "arrow_back Editar 3213 cloud_download Generar informe ESTA AUDITORÍA ESTÁ ABIER…" at bounding box center [582, 245] width 921 height 1280
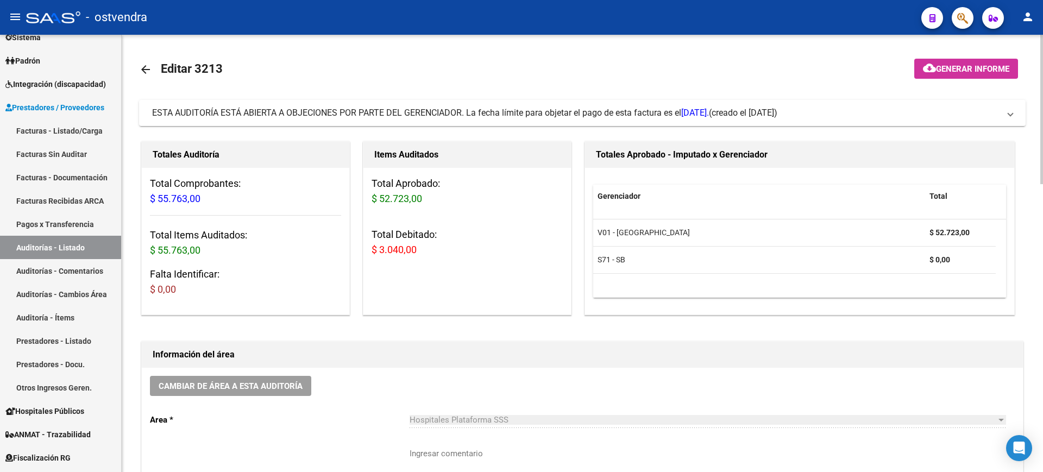
click at [1041, 110] on div at bounding box center [1041, 253] width 3 height 437
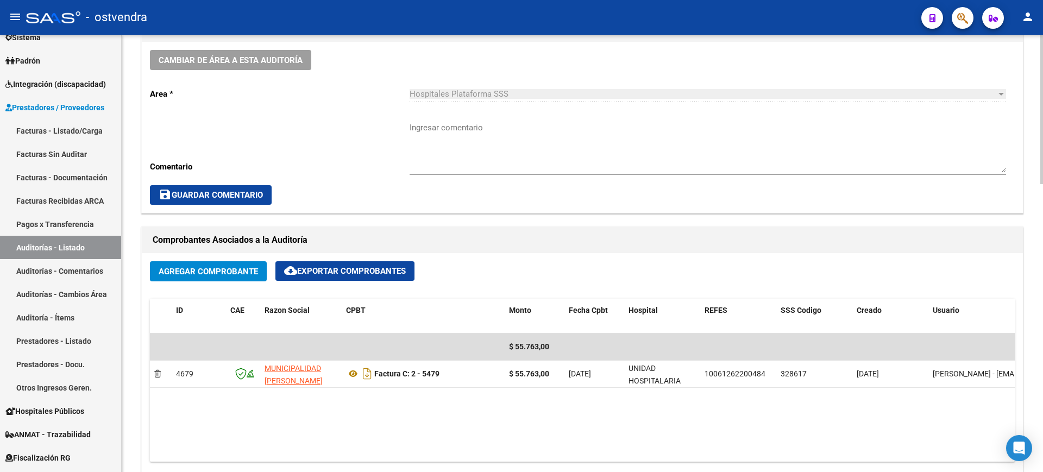
scroll to position [336, 0]
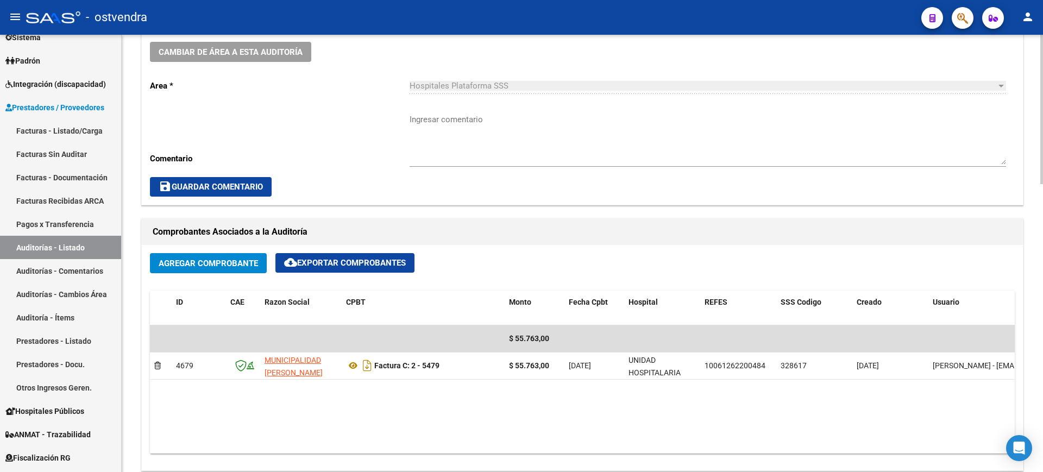
click at [1031, 238] on div "arrow_back Editar 3213 cloud_download Generar informe ESTA AUDITORÍA ESTÁ ABIER…" at bounding box center [584, 341] width 924 height 1280
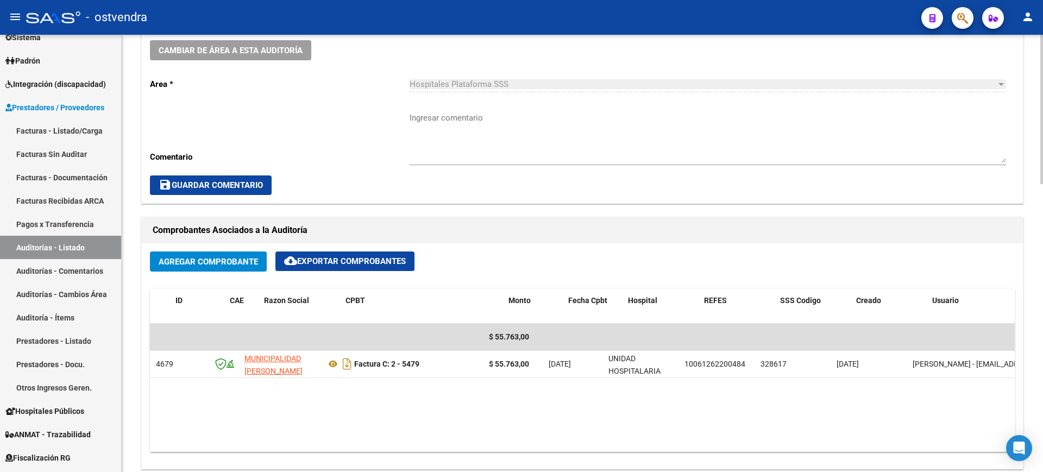
scroll to position [0, 0]
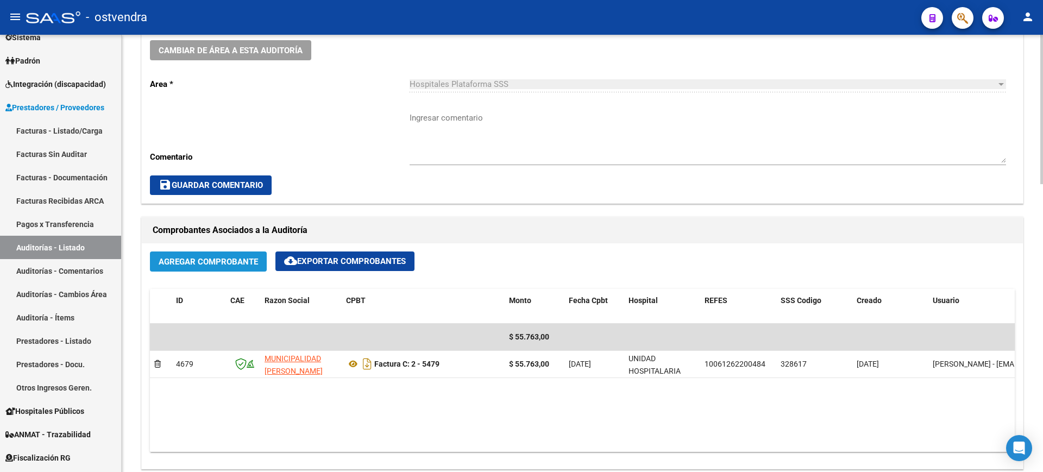
click at [201, 257] on span "Agregar Comprobante" at bounding box center [208, 262] width 99 height 10
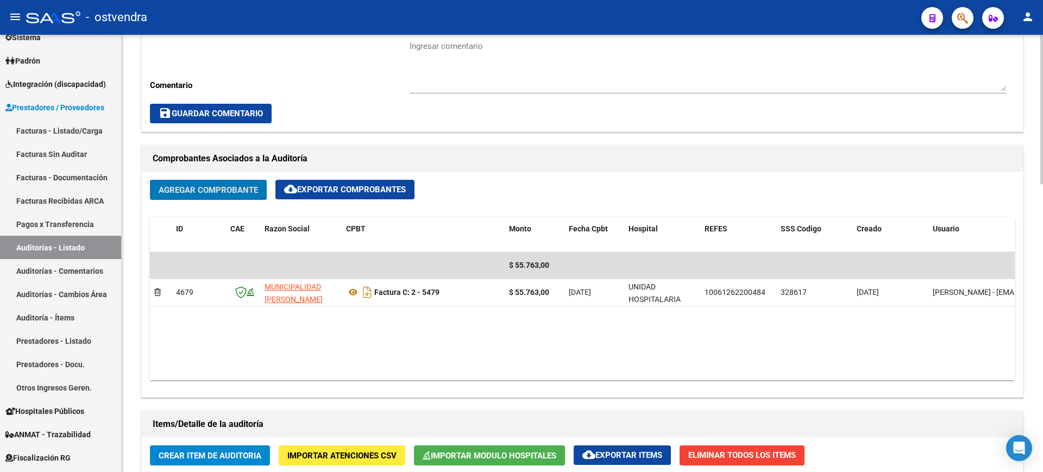
scroll to position [417, 0]
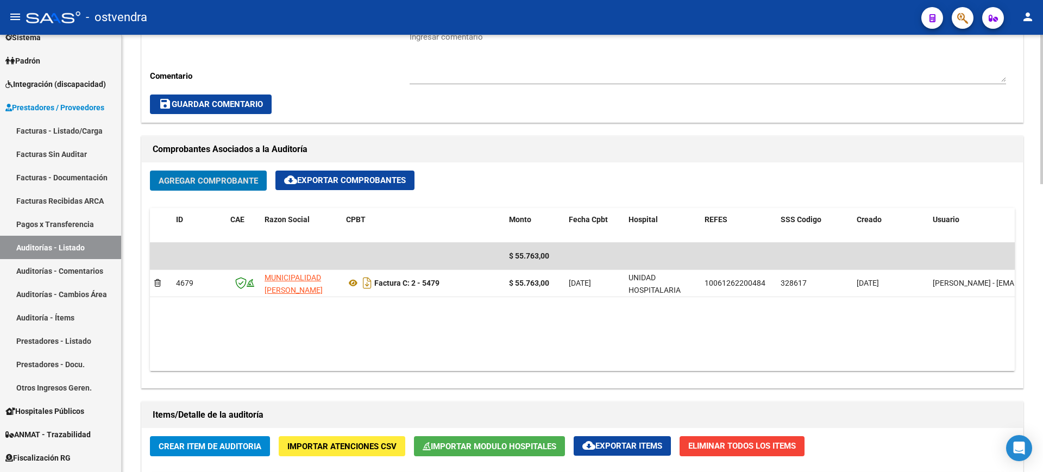
click at [1029, 203] on div "arrow_back Editar 3213 cloud_download Generar informe ESTA AUDITORÍA ESTÁ ABIER…" at bounding box center [584, 258] width 924 height 1280
click at [1029, 203] on div "arrow_back Editar 3213 cloud_download Generar informe ESTA AUDITORÍA ESTÁ ABIER…" at bounding box center [582, 258] width 921 height 1280
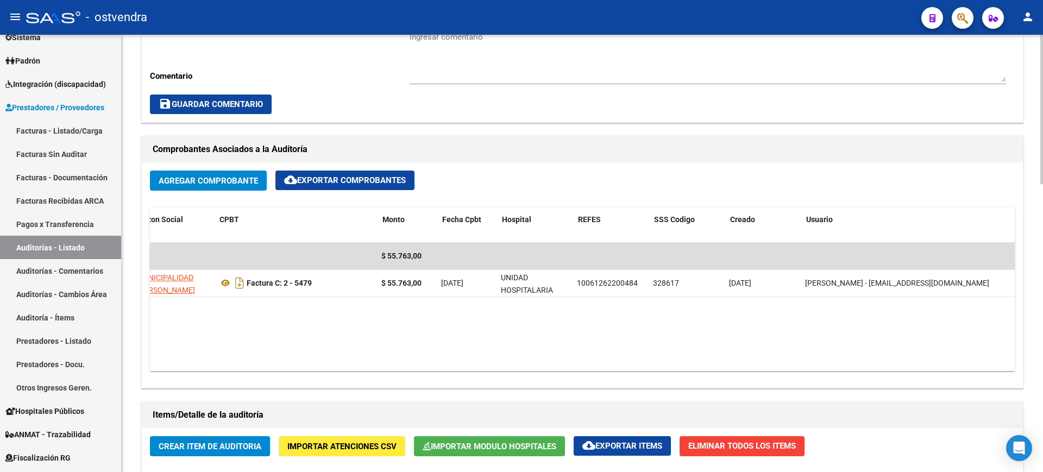
scroll to position [0, 127]
